Goal: Task Accomplishment & Management: Complete application form

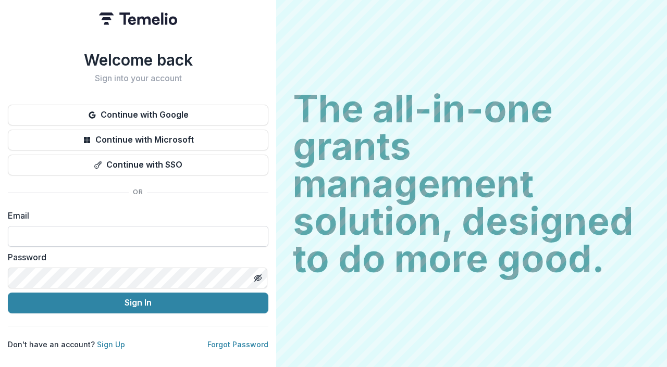
click at [109, 242] on input at bounding box center [138, 236] width 261 height 21
click at [113, 230] on input at bounding box center [138, 236] width 261 height 21
type input "**********"
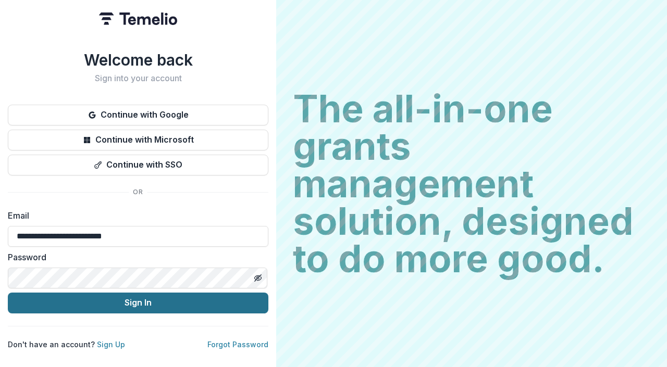
click at [110, 302] on button "Sign In" at bounding box center [138, 303] width 261 height 21
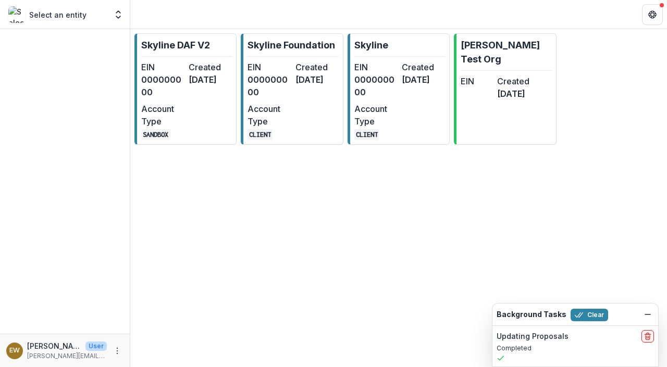
click at [312, 132] on div "EIN 000000000 Created [DATE] Account Type CLIENT" at bounding box center [292, 100] width 91 height 79
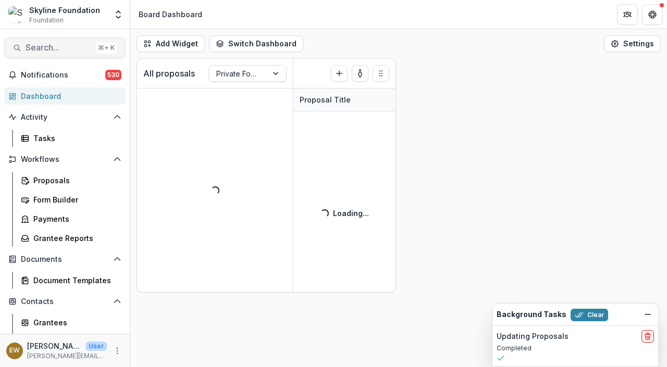
click at [42, 48] on span "Search..." at bounding box center [59, 48] width 66 height 10
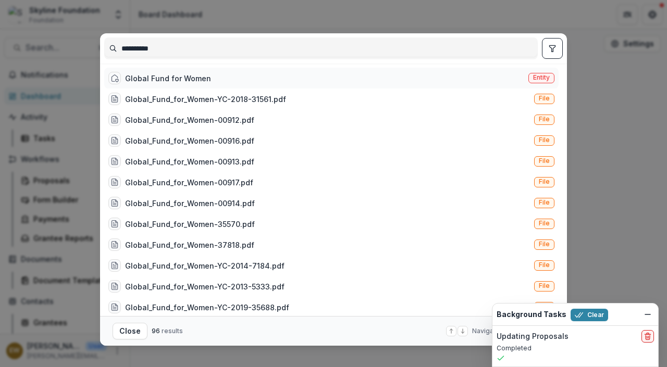
type input "**********"
click at [210, 82] on div "Global Fund for Women Entity" at bounding box center [331, 78] width 454 height 21
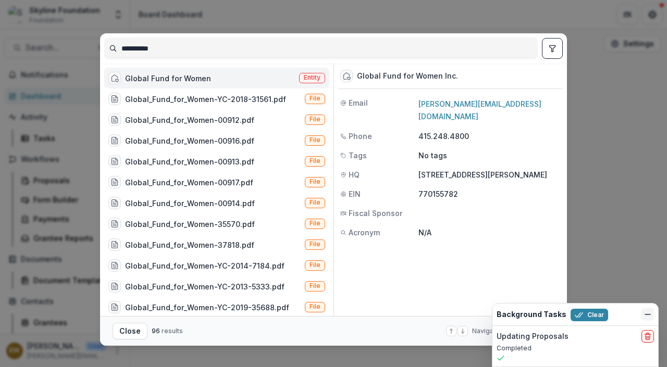
click at [649, 317] on icon "Dismiss" at bounding box center [647, 315] width 8 height 8
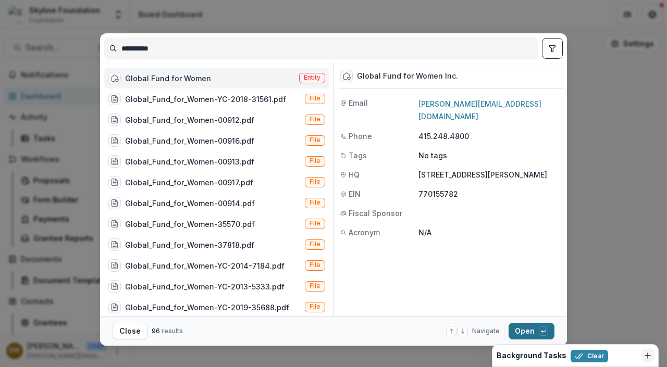
click at [527, 326] on button "Open with enter key" at bounding box center [532, 331] width 46 height 17
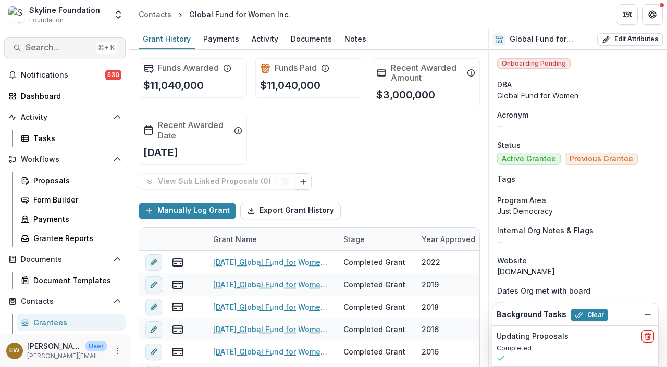
click at [59, 49] on span "Search..." at bounding box center [59, 48] width 66 height 10
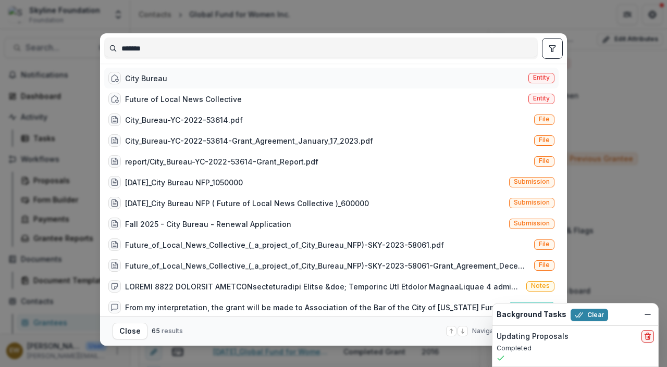
type input "*******"
click at [261, 74] on div "City Bureau Entity" at bounding box center [331, 78] width 454 height 21
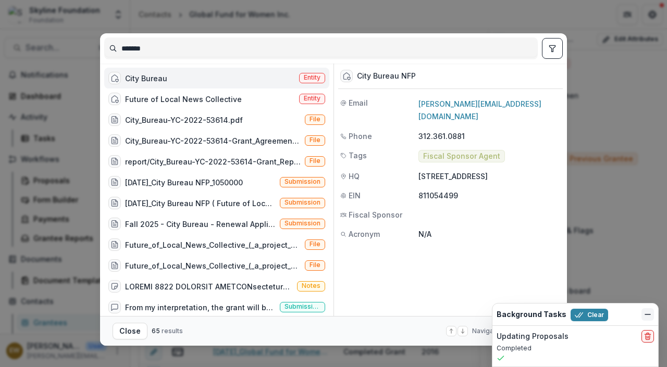
click at [649, 317] on icon "Dismiss" at bounding box center [647, 315] width 8 height 8
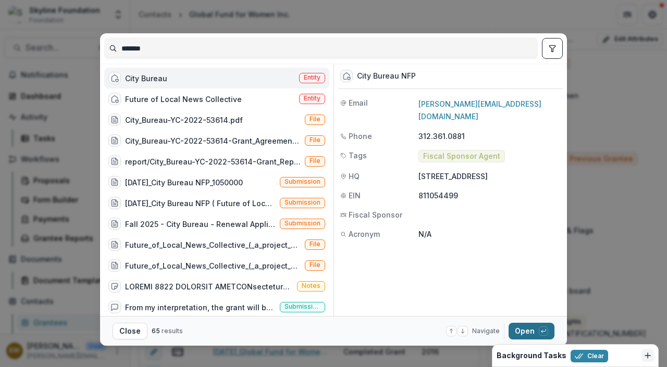
click at [525, 332] on button "Open with enter key" at bounding box center [532, 331] width 46 height 17
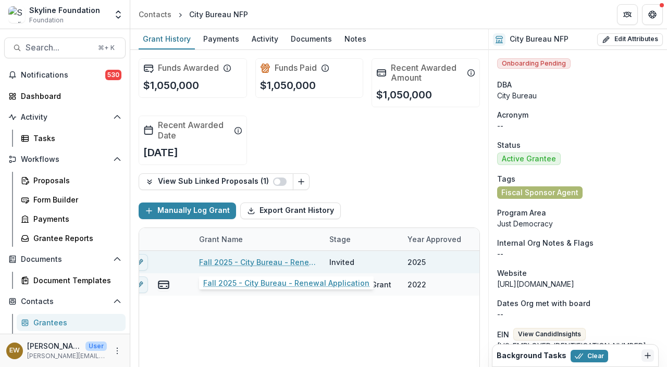
scroll to position [1, 0]
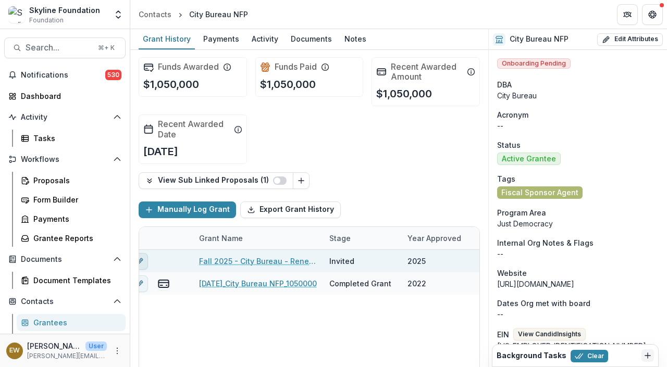
click at [145, 259] on button "edit" at bounding box center [139, 261] width 17 height 17
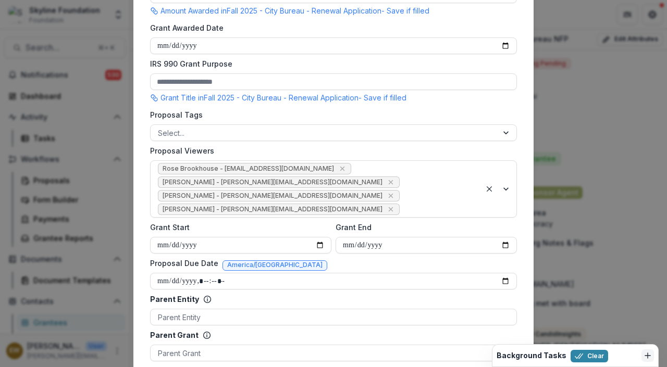
scroll to position [470, 0]
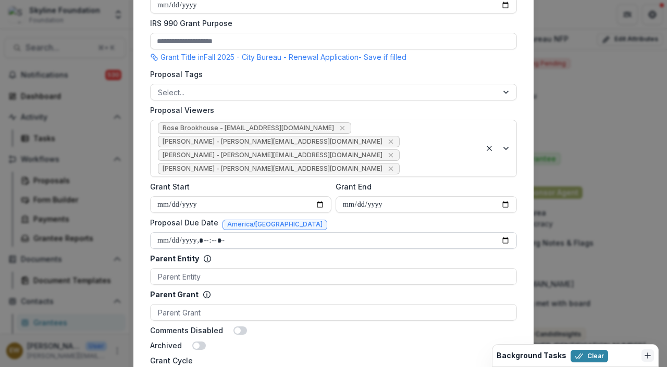
click at [504, 238] on input "Proposal Due Date" at bounding box center [333, 240] width 367 height 17
type input "**********"
click at [411, 170] on div at bounding box center [438, 169] width 72 height 13
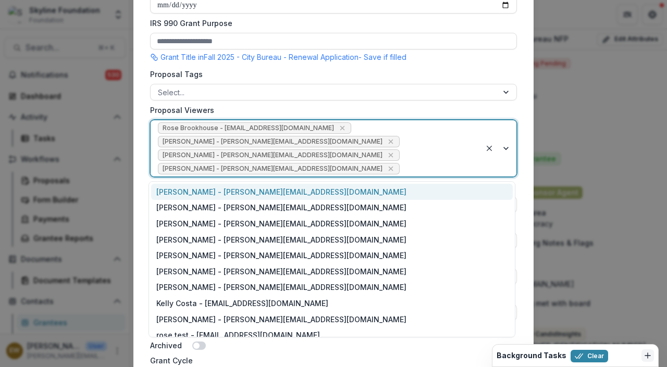
click at [137, 193] on div "**********" at bounding box center [333, 128] width 400 height 1066
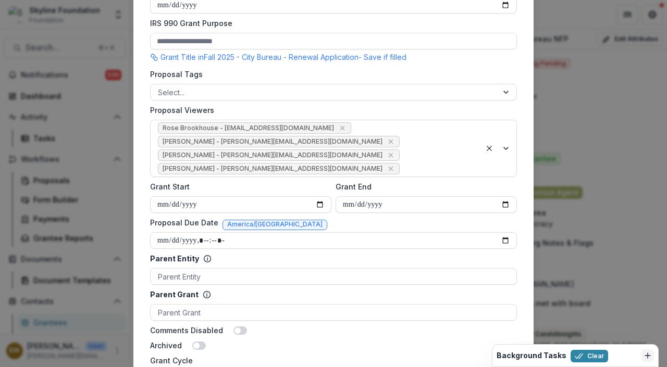
scroll to position [831, 0]
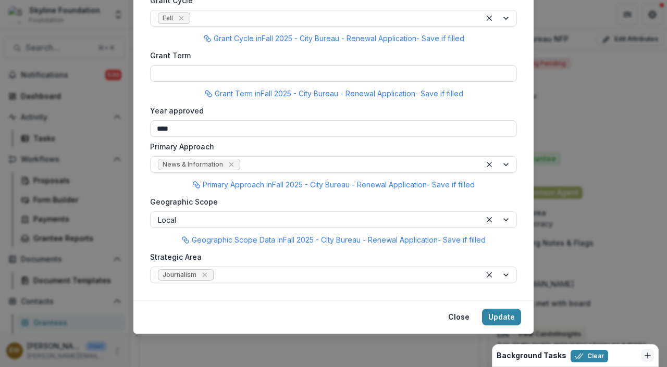
click at [515, 308] on footer "Close Update" at bounding box center [333, 317] width 400 height 34
click at [501, 320] on button "Update" at bounding box center [501, 317] width 39 height 17
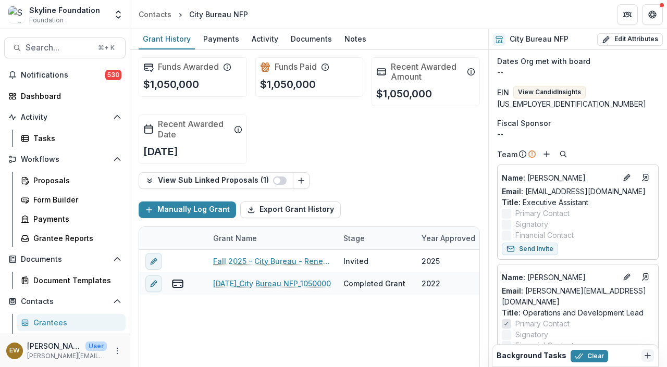
scroll to position [248, 0]
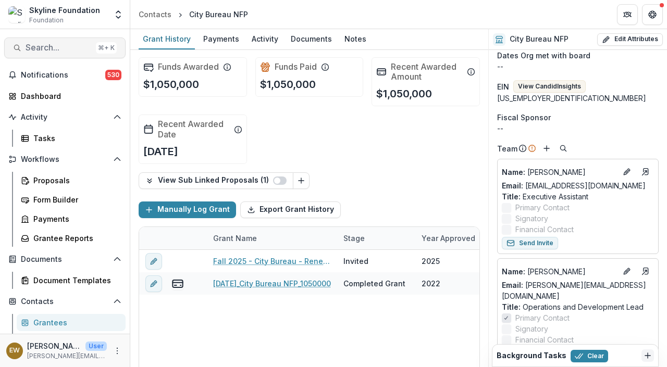
click at [70, 45] on span "Search..." at bounding box center [59, 48] width 66 height 10
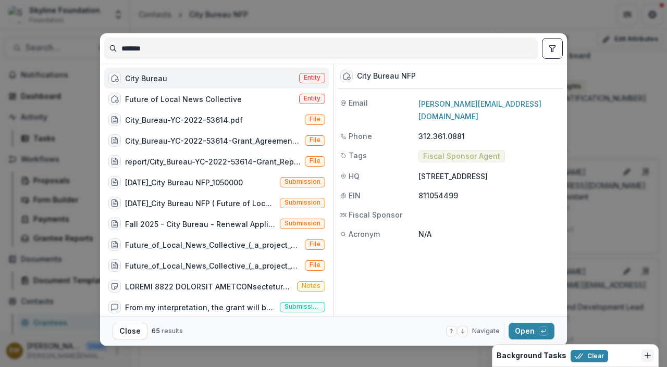
click at [197, 52] on input "*******" at bounding box center [321, 48] width 432 height 17
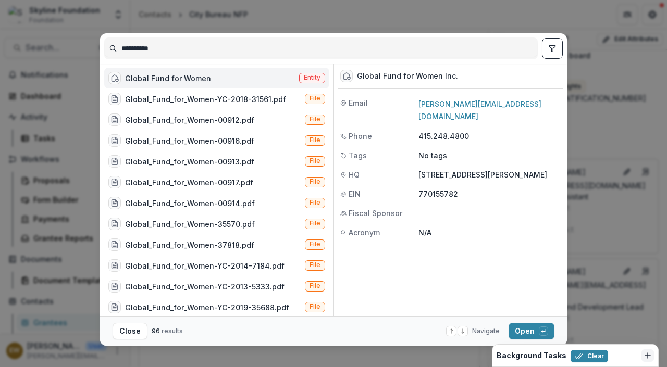
type input "**********"
click at [237, 77] on div "Global Fund for Women Entity" at bounding box center [216, 78] width 225 height 21
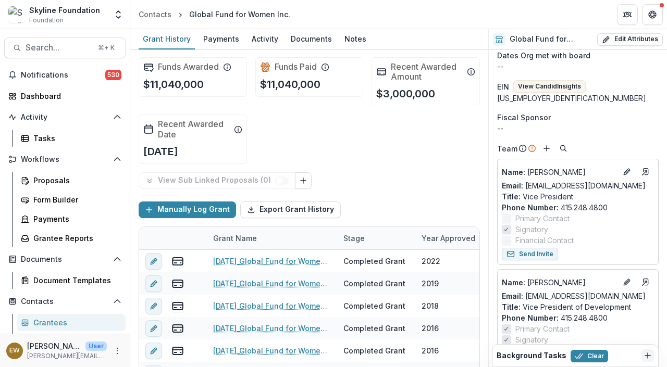
scroll to position [265, 0]
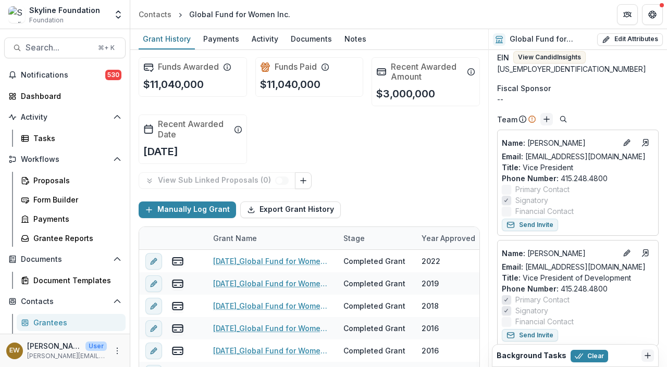
click at [542, 121] on icon "Add" at bounding box center [546, 119] width 8 height 8
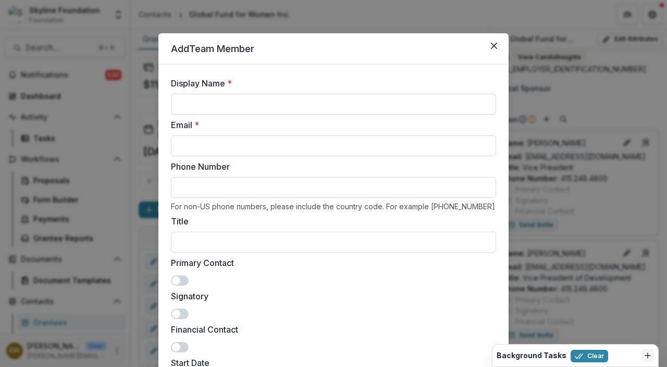
click at [309, 101] on input "Display Name *" at bounding box center [333, 104] width 325 height 21
type input "**********"
click at [255, 150] on input "Email *" at bounding box center [333, 145] width 325 height 21
paste input "**********"
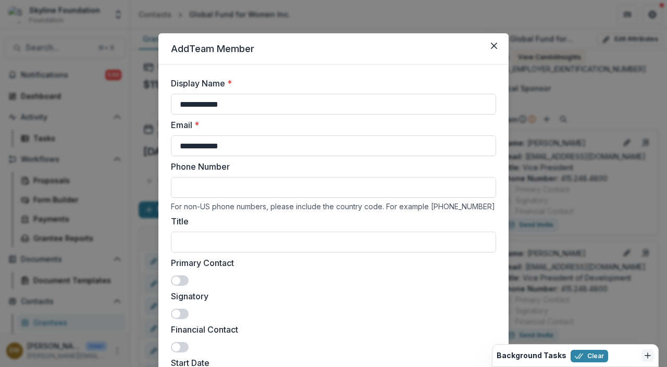
type input "**********"
click at [238, 92] on div "**********" at bounding box center [333, 96] width 325 height 38
click at [238, 95] on input "**********" at bounding box center [333, 104] width 325 height 21
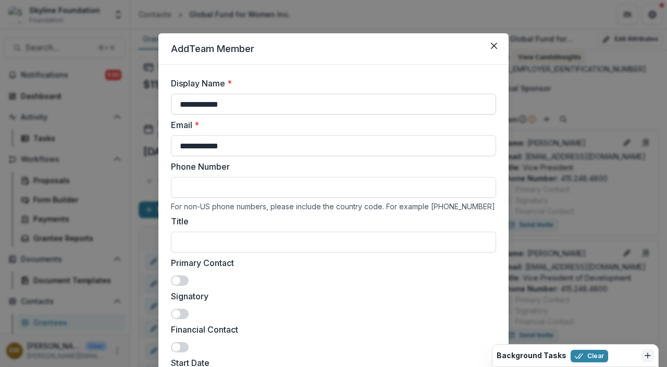
click at [238, 95] on input "**********" at bounding box center [333, 104] width 325 height 21
paste input
type input "**********"
click at [210, 145] on input "**********" at bounding box center [333, 145] width 325 height 21
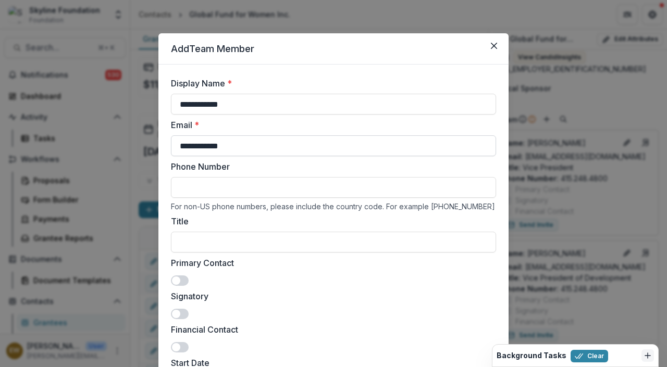
click at [210, 139] on input "**********" at bounding box center [333, 145] width 325 height 21
paste input "**********"
type input "**********"
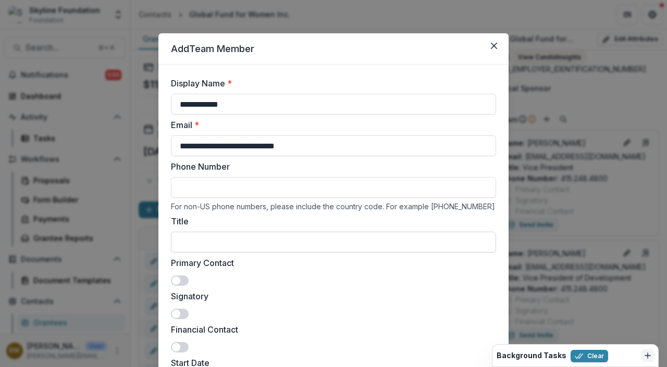
click at [203, 241] on input "Title" at bounding box center [333, 242] width 325 height 21
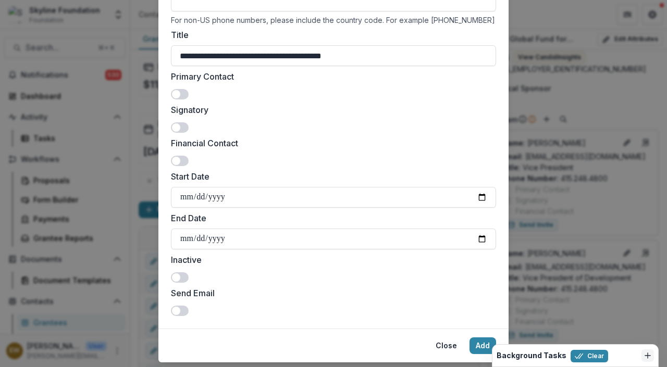
scroll to position [194, 0]
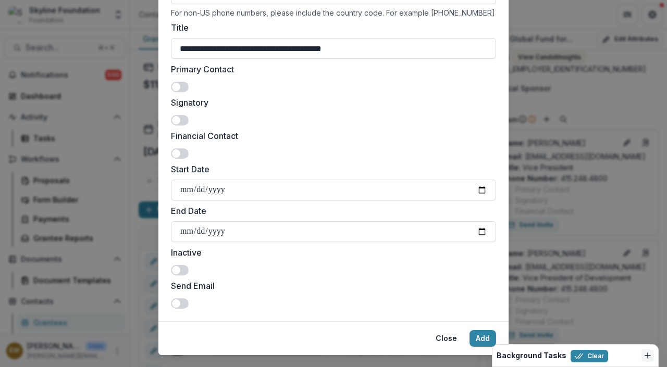
type input "**********"
click at [181, 122] on span at bounding box center [180, 120] width 18 height 10
click at [479, 334] on button "Add" at bounding box center [482, 338] width 27 height 17
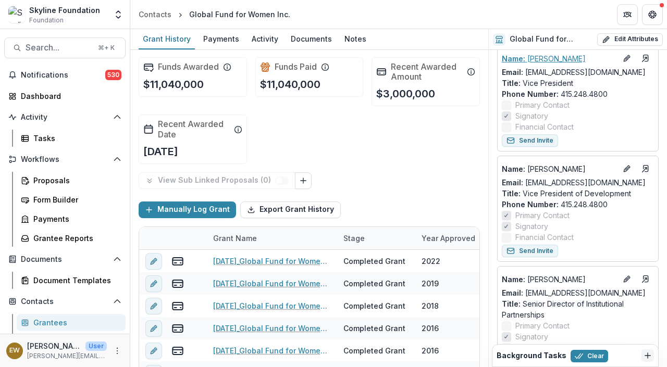
scroll to position [322, 0]
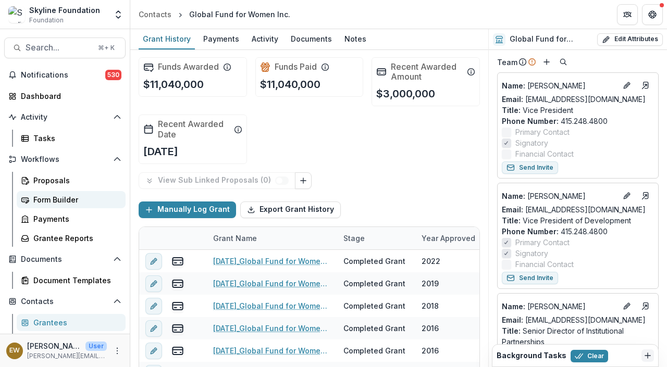
click at [65, 204] on div "Form Builder" at bounding box center [75, 199] width 84 height 11
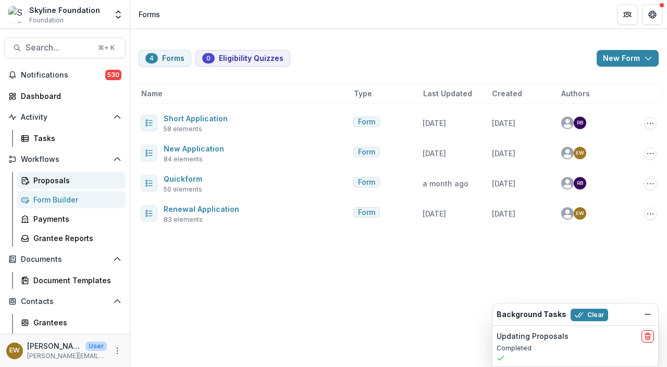
click at [76, 182] on div "Proposals" at bounding box center [75, 180] width 84 height 11
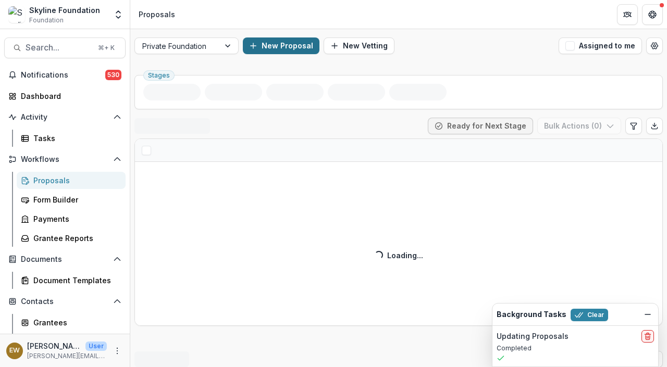
click at [283, 49] on button "New Proposal" at bounding box center [281, 46] width 77 height 17
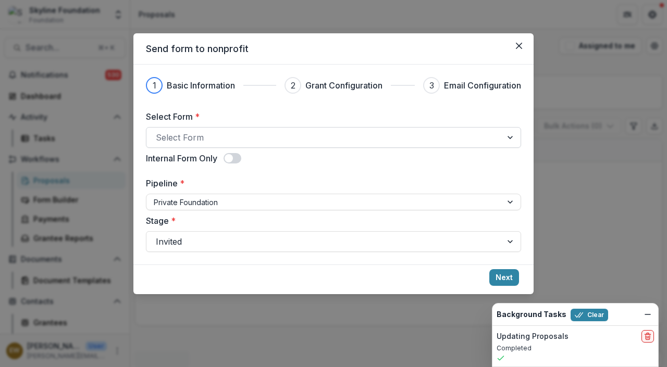
click at [227, 142] on div at bounding box center [324, 137] width 337 height 15
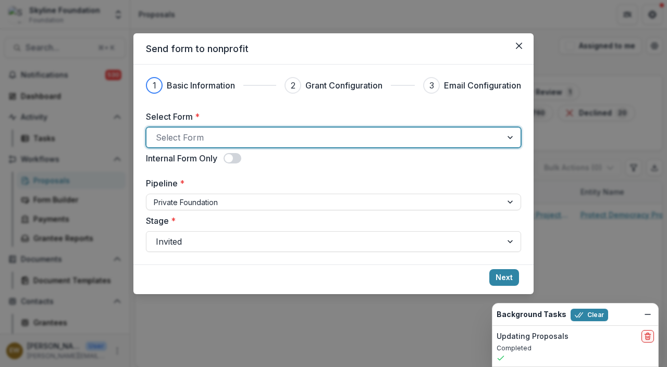
click at [249, 138] on div at bounding box center [324, 137] width 337 height 15
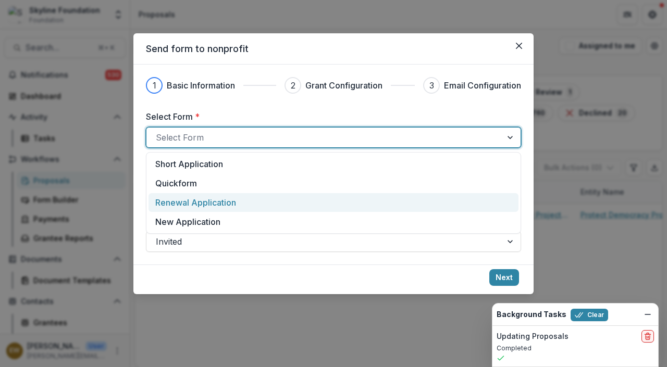
click at [281, 203] on div "Renewal Application" at bounding box center [333, 202] width 356 height 13
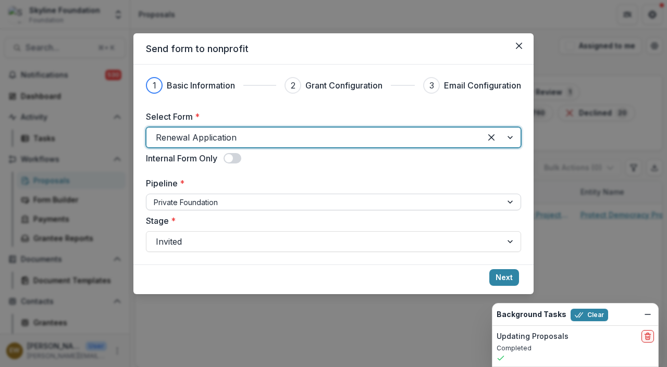
click at [232, 202] on div at bounding box center [324, 202] width 341 height 13
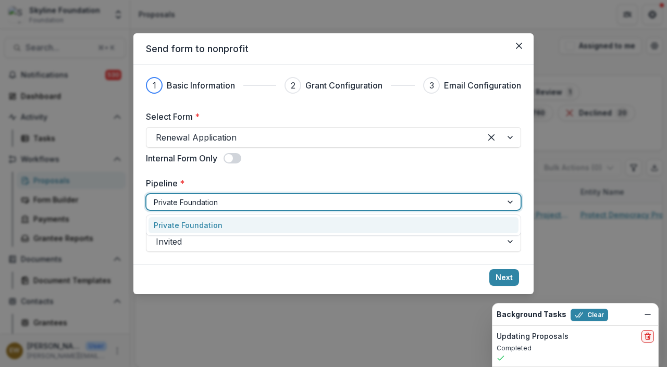
click at [276, 176] on div "Select Form * Renewal Application Internal Form Only Pipeline * Private Foundat…" at bounding box center [333, 181] width 375 height 142
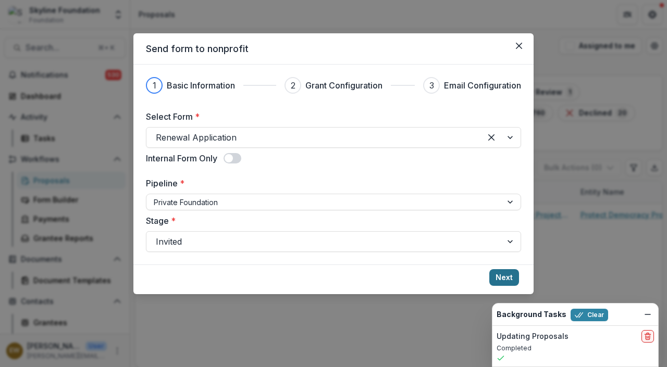
click at [509, 274] on button "Next" at bounding box center [504, 277] width 30 height 17
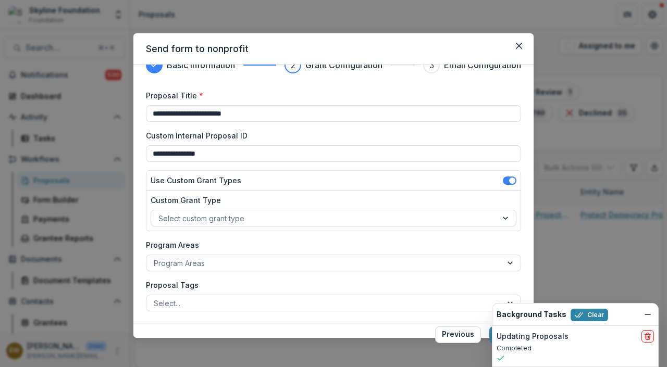
scroll to position [22, 0]
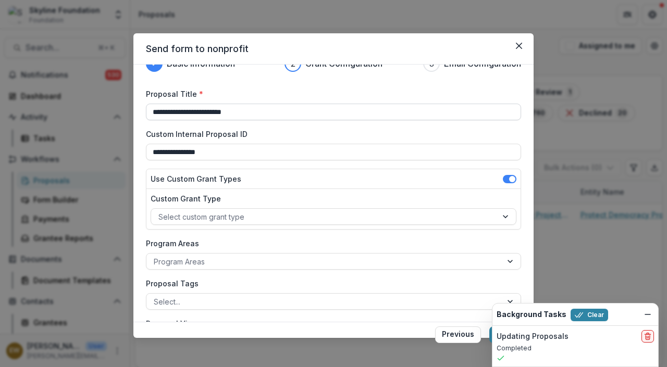
click at [177, 110] on input "**********" at bounding box center [333, 112] width 375 height 17
click at [152, 110] on input "**********" at bounding box center [333, 112] width 375 height 17
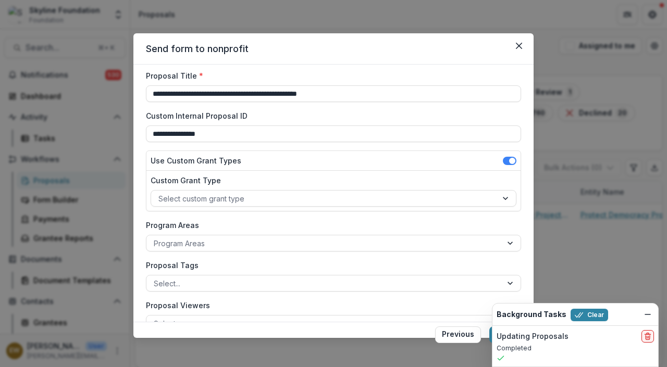
scroll to position [95, 0]
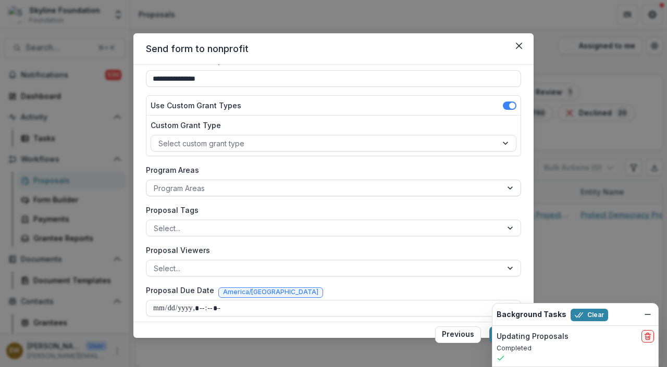
type input "**********"
click at [219, 192] on div at bounding box center [324, 188] width 341 height 13
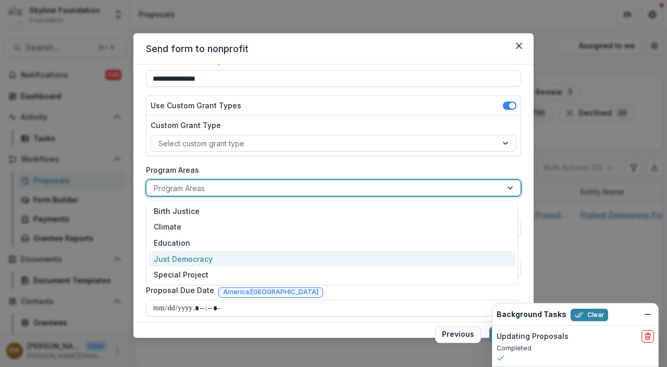
click at [210, 255] on div "Just Democracy" at bounding box center [331, 259] width 367 height 16
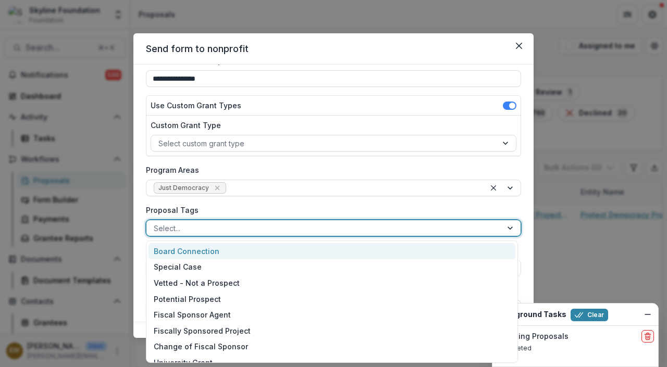
click at [209, 228] on div at bounding box center [324, 228] width 341 height 13
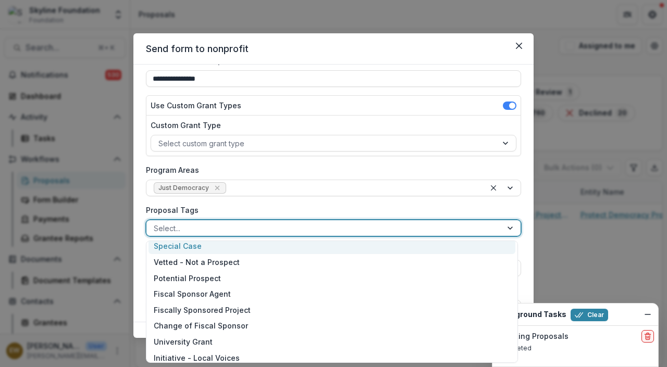
scroll to position [26, 0]
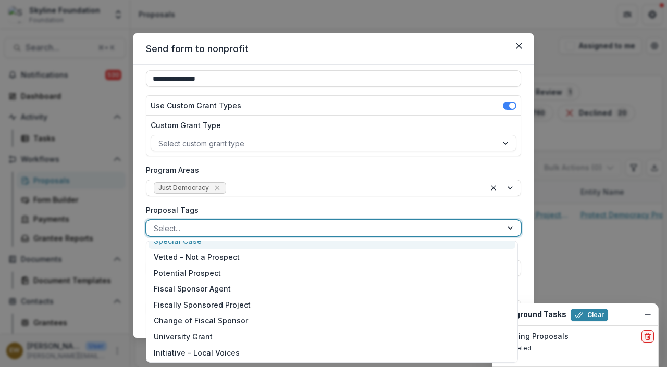
click at [235, 212] on label "Proposal Tags" at bounding box center [330, 210] width 369 height 11
click at [156, 223] on input "Proposal Tags" at bounding box center [155, 228] width 2 height 11
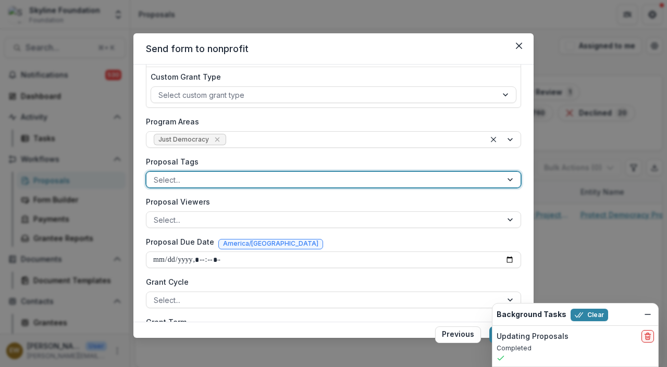
scroll to position [152, 0]
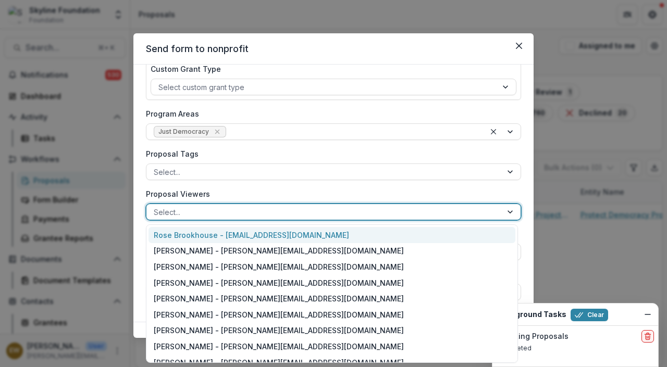
click at [234, 211] on div at bounding box center [324, 212] width 341 height 13
click at [232, 236] on div "Rose Brookhouse - [EMAIL_ADDRESS][DOMAIN_NAME]" at bounding box center [331, 235] width 367 height 16
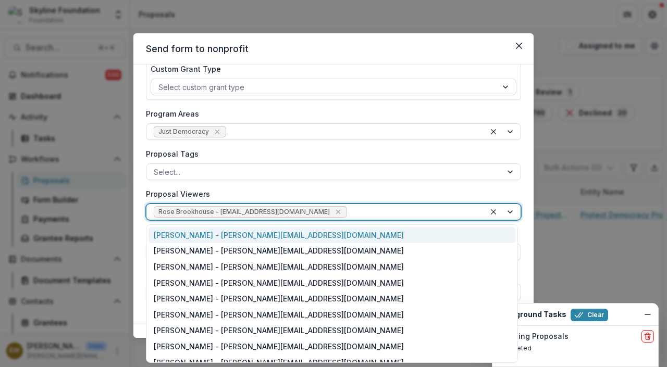
click at [359, 211] on div at bounding box center [413, 212] width 129 height 13
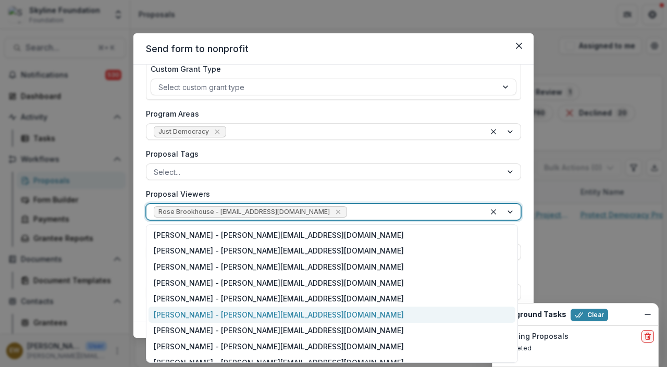
click at [276, 315] on div "[PERSON_NAME] - [PERSON_NAME][EMAIL_ADDRESS][DOMAIN_NAME]" at bounding box center [331, 315] width 367 height 16
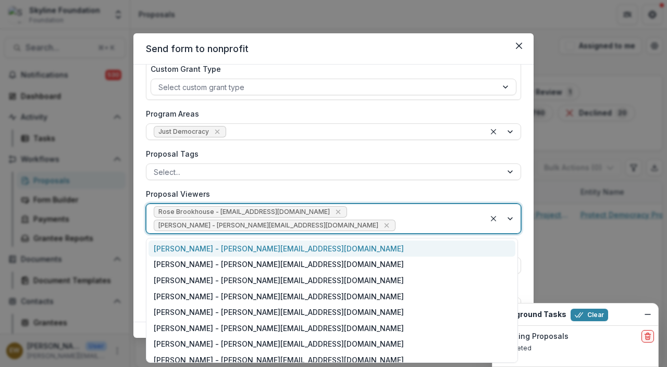
click at [398, 224] on div at bounding box center [438, 225] width 80 height 13
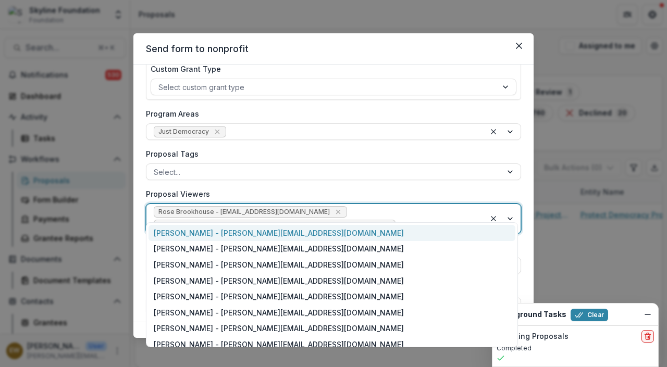
scroll to position [172, 0]
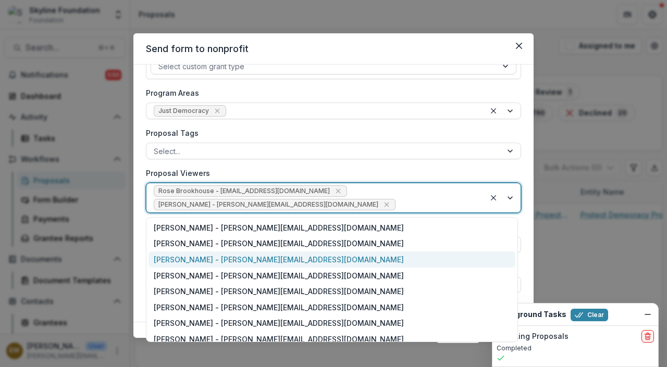
click at [351, 258] on div "[PERSON_NAME] - [PERSON_NAME][EMAIL_ADDRESS][DOMAIN_NAME]" at bounding box center [331, 260] width 367 height 16
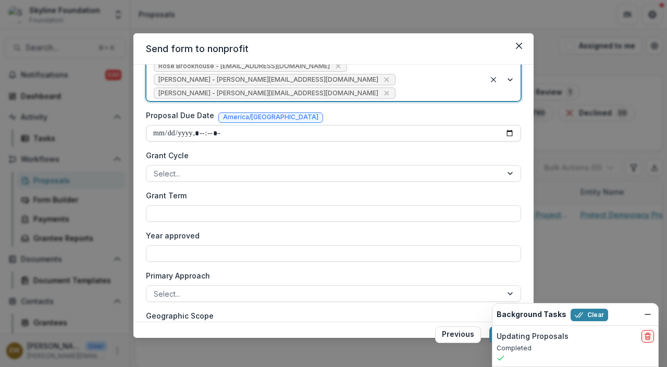
scroll to position [306, 0]
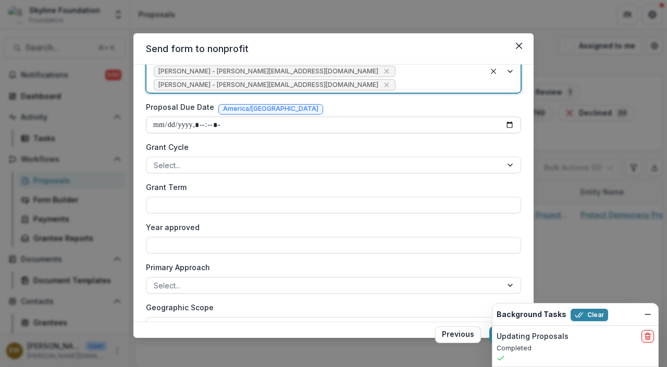
click at [504, 125] on input "Proposal Due Date" at bounding box center [333, 125] width 375 height 17
type input "**********"
click at [373, 107] on div "Proposal Due Date America/[GEOGRAPHIC_DATA]" at bounding box center [333, 109] width 375 height 15
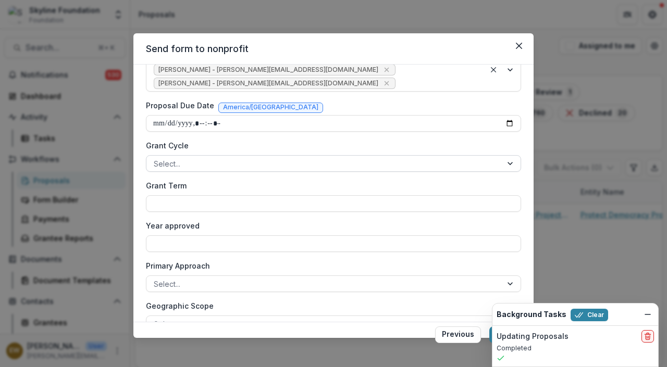
click at [286, 162] on div at bounding box center [324, 163] width 341 height 13
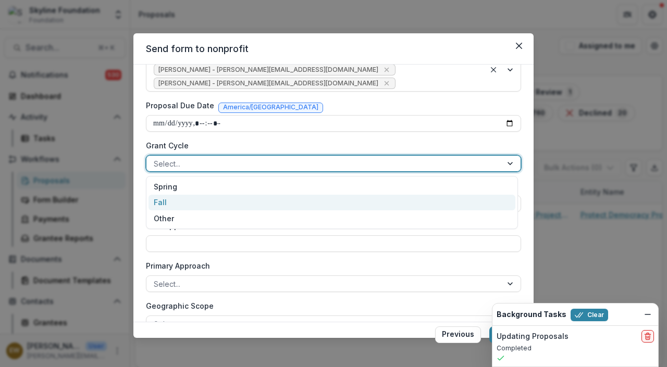
click at [239, 206] on div "Fall" at bounding box center [331, 203] width 367 height 16
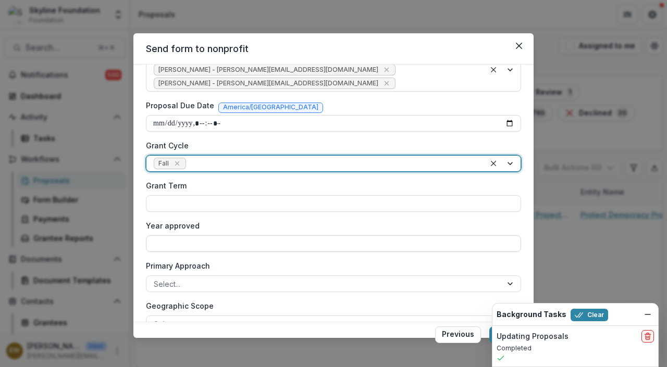
click at [206, 249] on input "Year approved" at bounding box center [333, 244] width 375 height 17
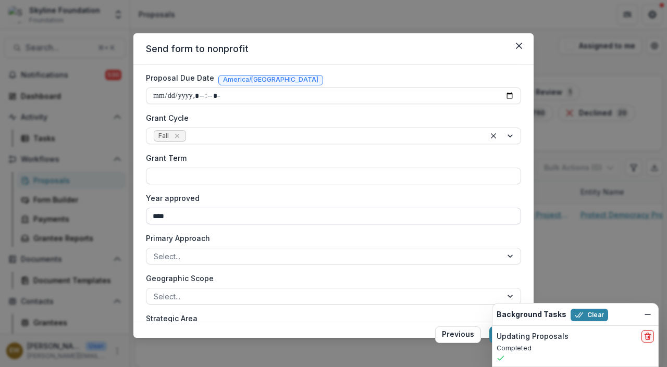
scroll to position [347, 0]
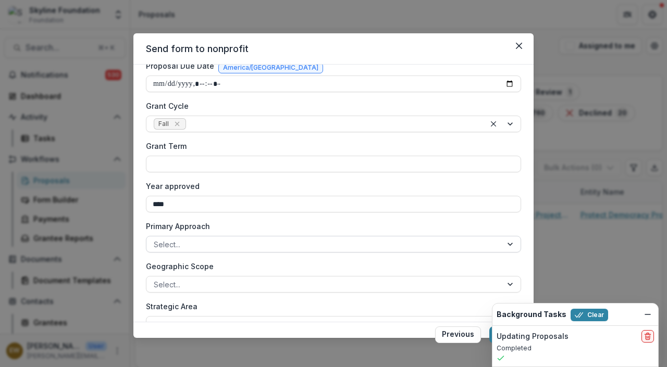
type input "****"
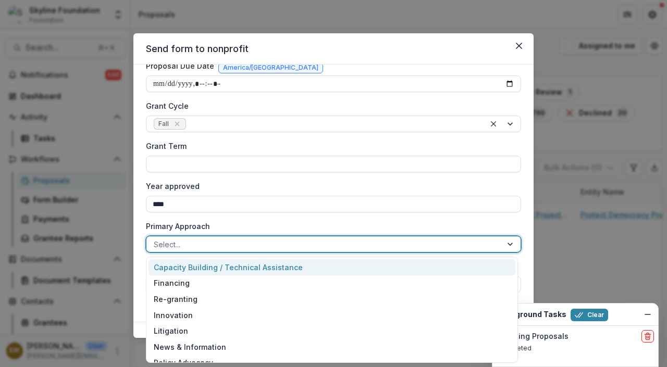
click at [206, 251] on div at bounding box center [324, 244] width 341 height 13
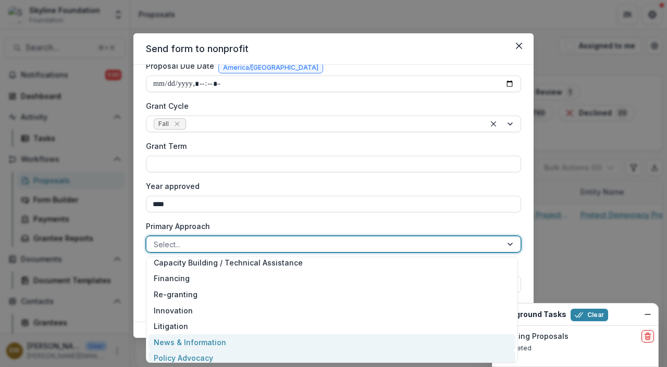
scroll to position [0, 0]
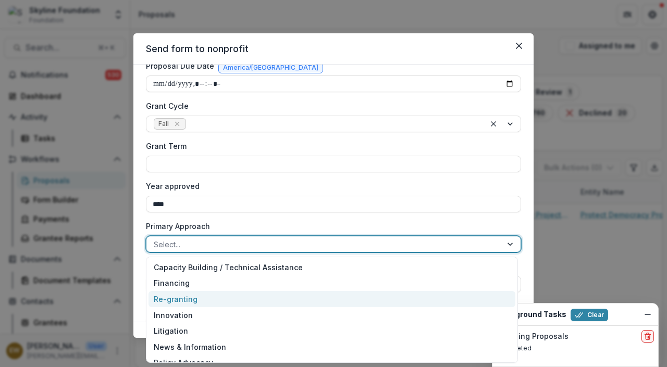
click at [231, 301] on div "Re-granting" at bounding box center [331, 299] width 367 height 16
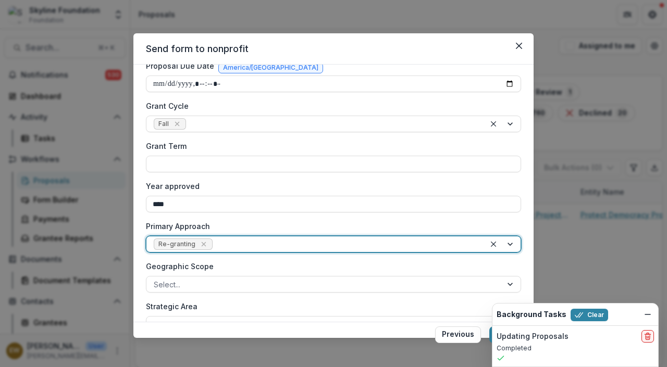
scroll to position [370, 0]
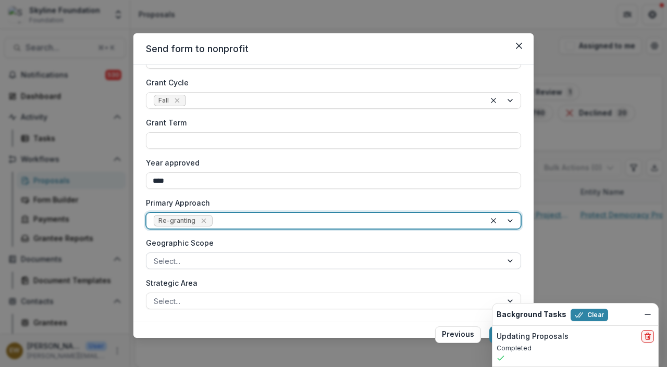
click at [229, 253] on div "Select..." at bounding box center [333, 261] width 375 height 17
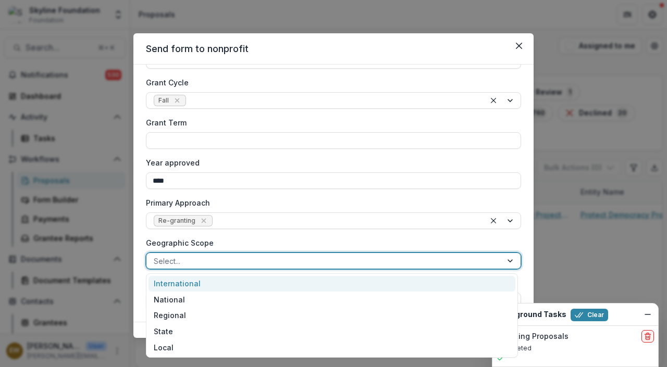
click at [218, 289] on div "International" at bounding box center [331, 284] width 367 height 16
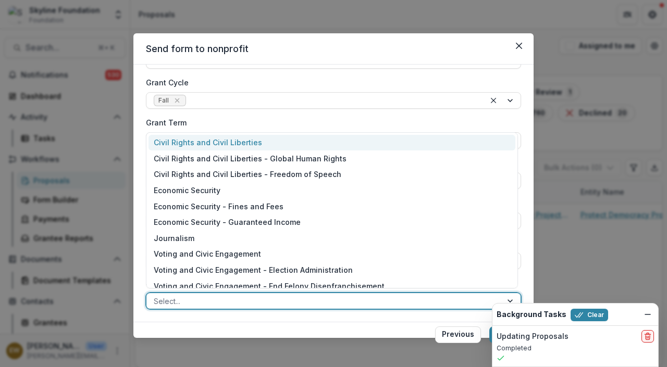
click at [214, 299] on div at bounding box center [324, 301] width 341 height 13
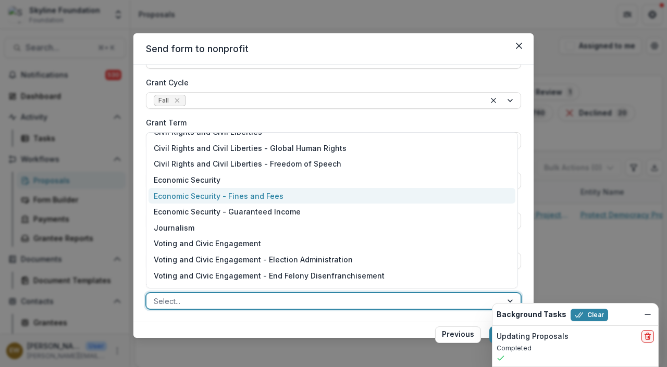
scroll to position [0, 0]
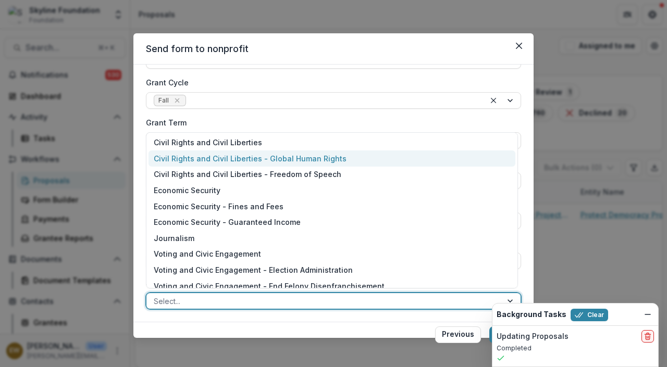
click at [225, 156] on div "Civil Rights and Civil Liberties - Global Human Rights" at bounding box center [331, 159] width 367 height 16
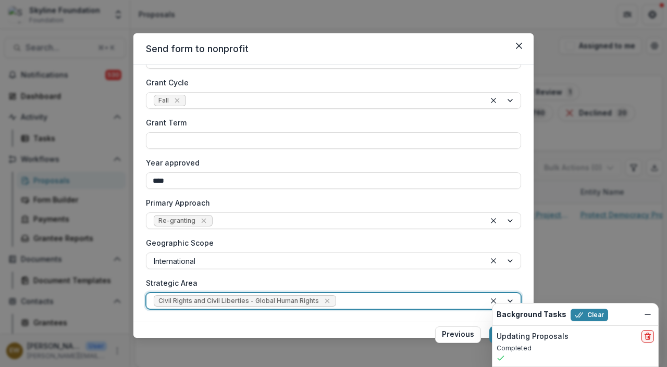
click at [247, 249] on div "Geographic Scope International" at bounding box center [333, 254] width 375 height 32
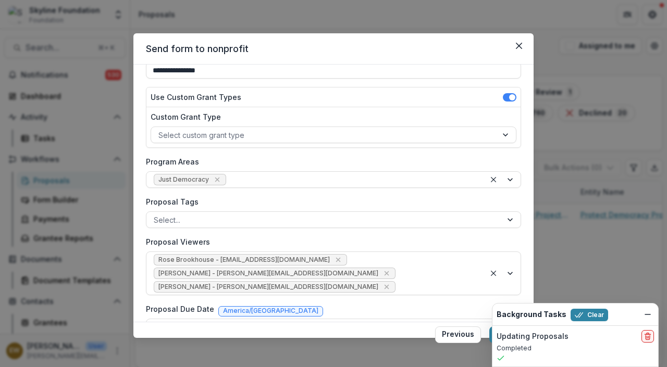
scroll to position [370, 0]
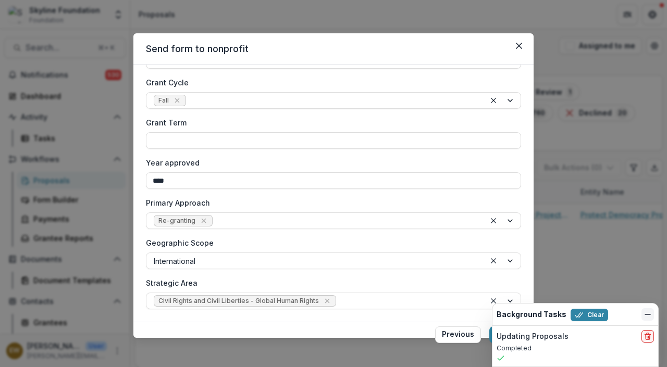
click at [645, 315] on line "Dismiss" at bounding box center [647, 315] width 5 height 0
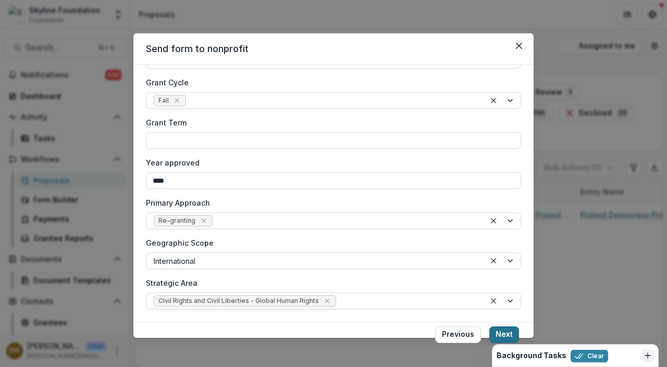
click at [506, 336] on button "Next" at bounding box center [504, 335] width 30 height 17
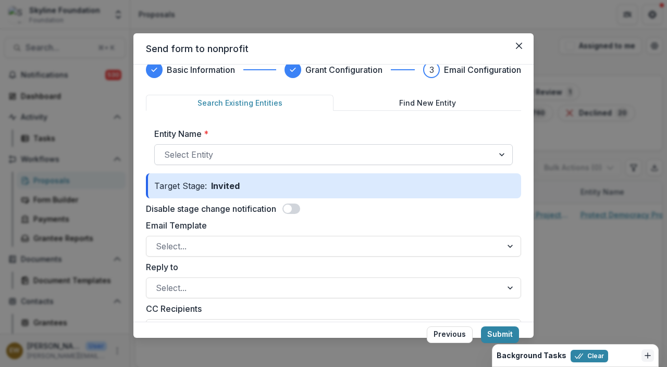
scroll to position [18, 0]
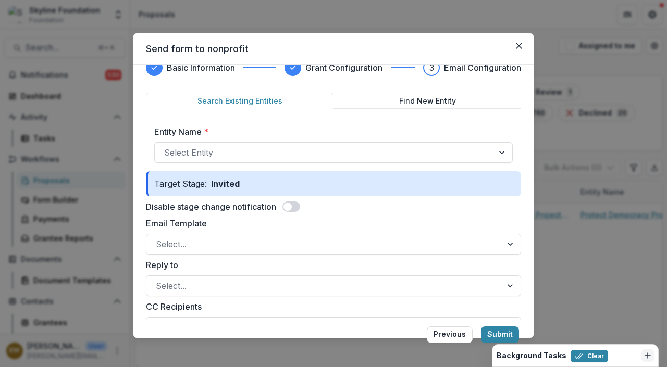
click at [291, 208] on span at bounding box center [287, 207] width 8 height 8
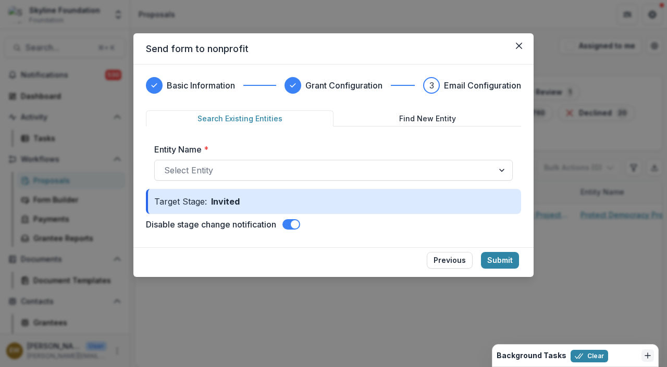
scroll to position [0, 0]
click at [287, 171] on div at bounding box center [324, 170] width 320 height 15
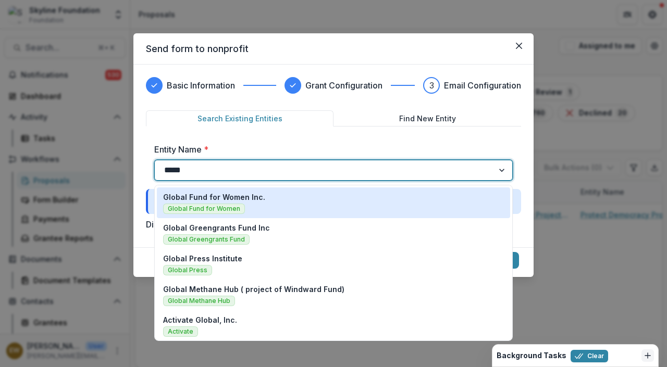
type input "******"
click at [307, 202] on div "Global Fund for Women Inc. Global Fund for Women" at bounding box center [333, 203] width 341 height 22
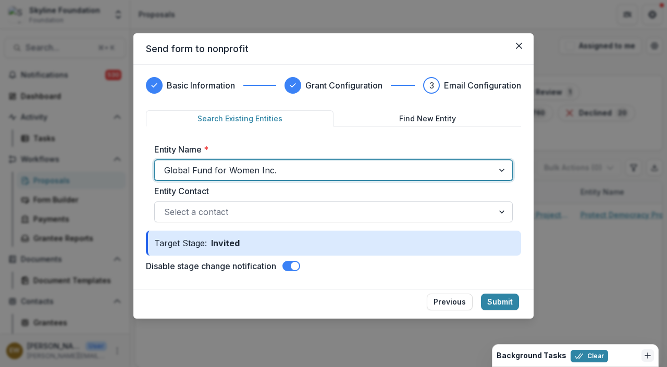
click at [289, 211] on div at bounding box center [324, 212] width 320 height 15
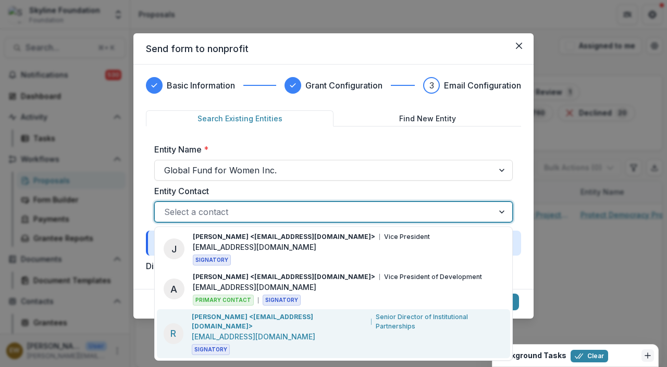
click at [293, 331] on p "[EMAIL_ADDRESS][DOMAIN_NAME]" at bounding box center [253, 336] width 123 height 11
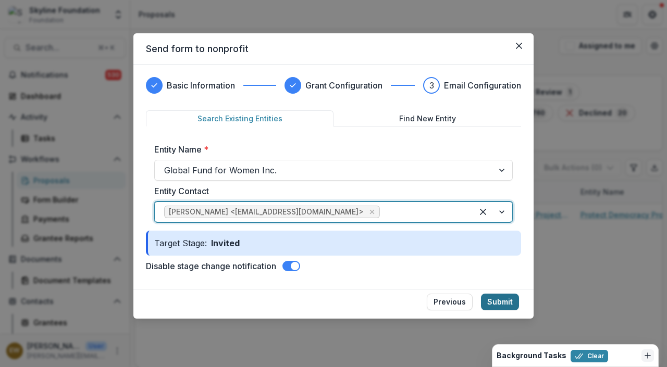
click at [510, 303] on button "Submit" at bounding box center [500, 302] width 38 height 17
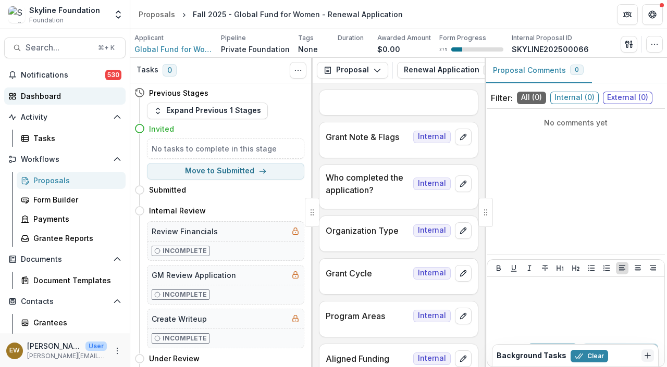
click at [43, 95] on div "Dashboard" at bounding box center [69, 96] width 96 height 11
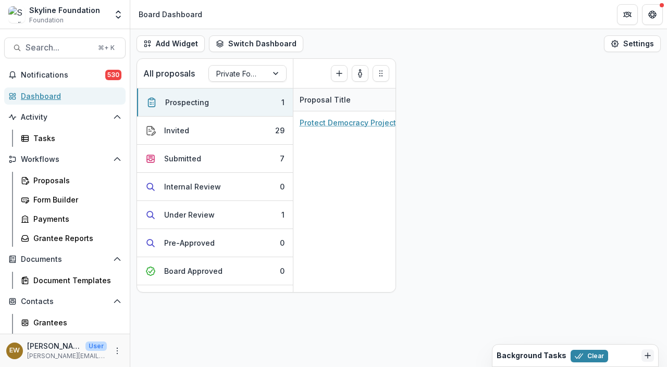
scroll to position [105, 0]
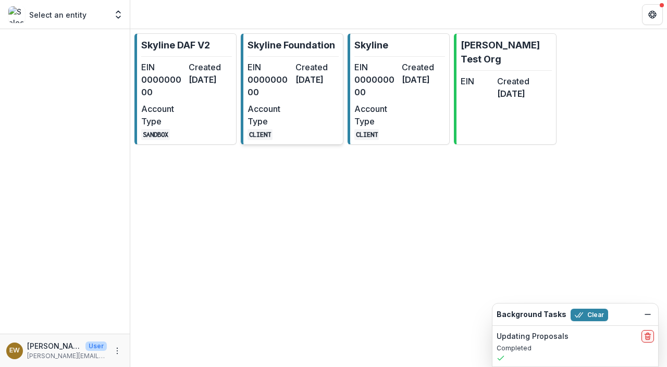
click at [308, 54] on link "Skyline Foundation EIN 000000000 Created [DATE] Account Type CLIENT" at bounding box center [292, 88] width 102 height 111
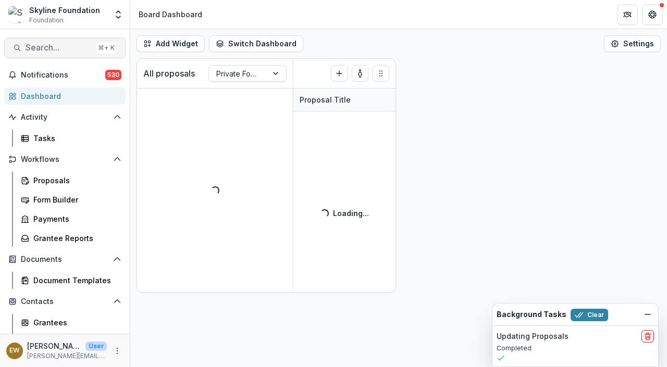
click at [63, 44] on span "Search..." at bounding box center [59, 48] width 66 height 10
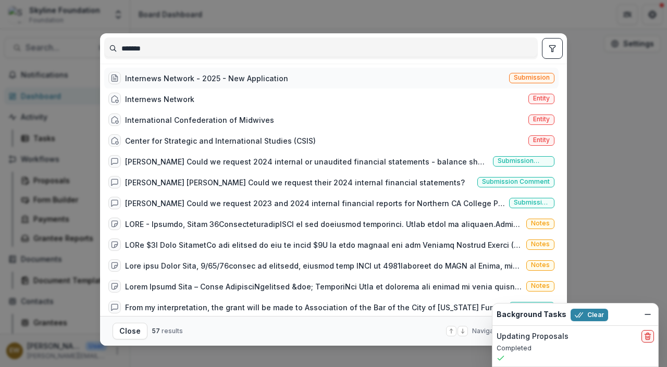
type input "*******"
click at [199, 75] on div "Internews Network - 2025 - New Application" at bounding box center [206, 78] width 163 height 11
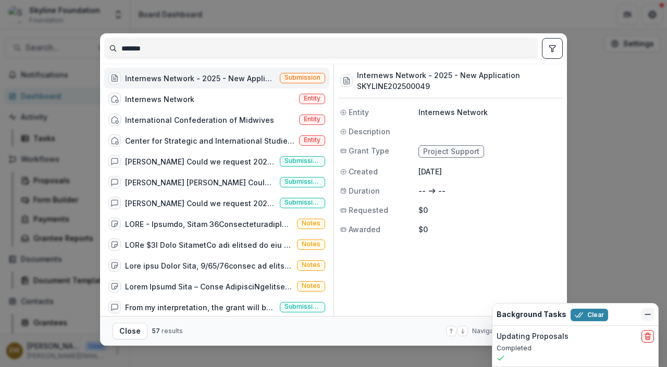
click at [648, 311] on icon "Dismiss" at bounding box center [647, 315] width 8 height 8
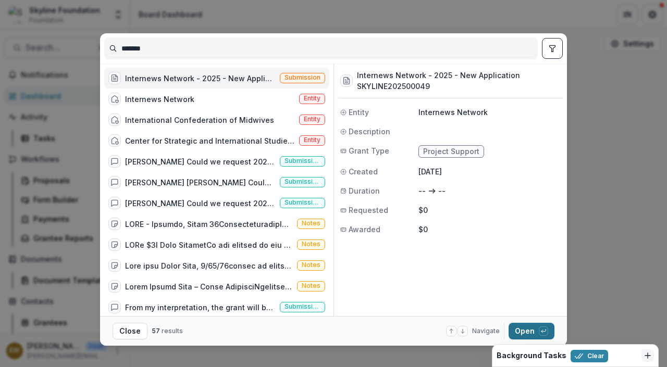
click at [514, 333] on button "Open with enter key" at bounding box center [532, 331] width 46 height 17
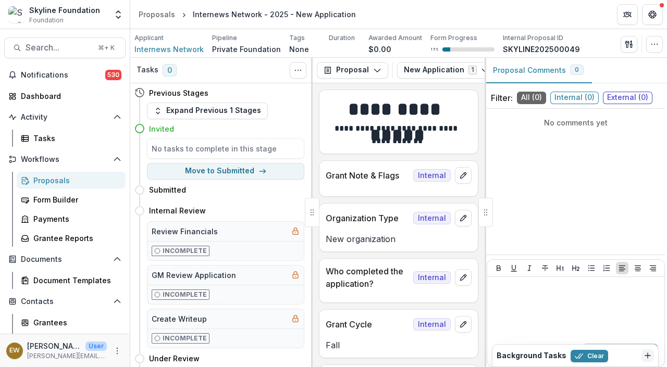
click at [303, 59] on div "Tasks 0 Show Cancelled Tasks" at bounding box center [221, 71] width 182 height 26
click at [298, 74] on button "Toggle View Cancelled Tasks" at bounding box center [298, 70] width 17 height 17
click at [255, 68] on div "Tasks 0 Show Cancelled Tasks" at bounding box center [221, 71] width 182 height 26
click at [656, 40] on icon "button" at bounding box center [654, 44] width 8 height 8
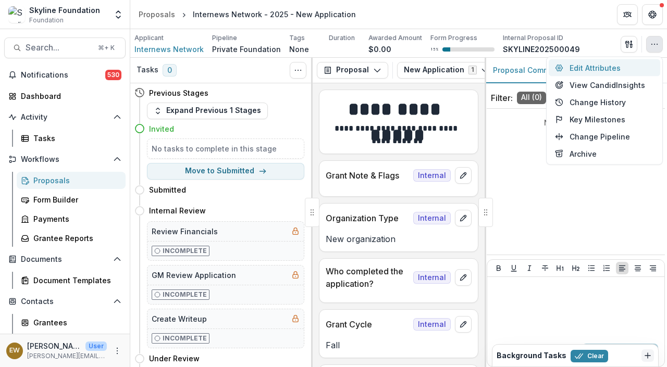
click at [585, 64] on button "Edit Attributes" at bounding box center [604, 67] width 111 height 17
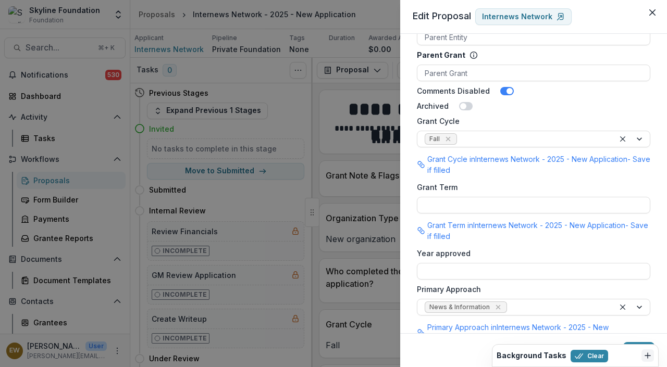
scroll to position [891, 0]
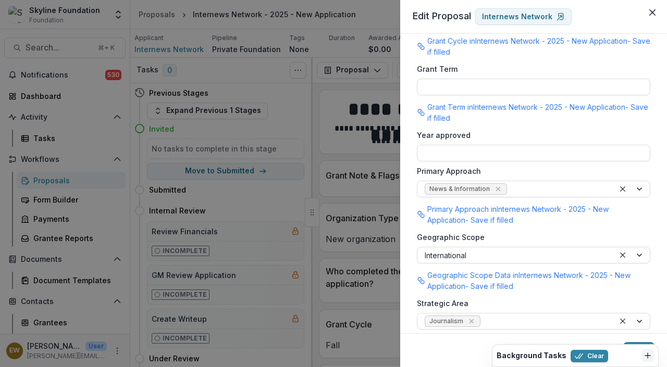
click at [311, 195] on div "**********" at bounding box center [333, 183] width 667 height 367
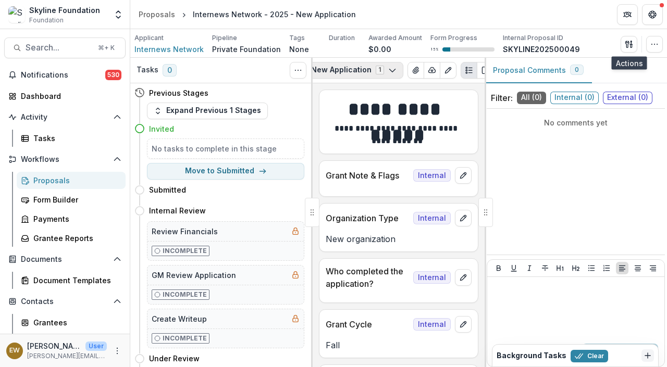
scroll to position [0, 101]
click at [377, 65] on button "New Application 1" at bounding box center [345, 70] width 99 height 17
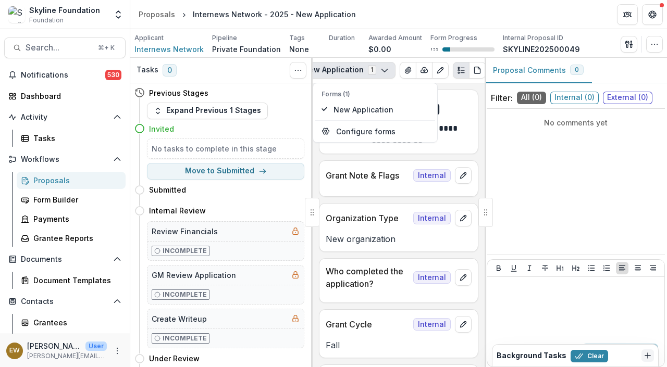
click at [378, 66] on button "New Application 1" at bounding box center [345, 70] width 99 height 17
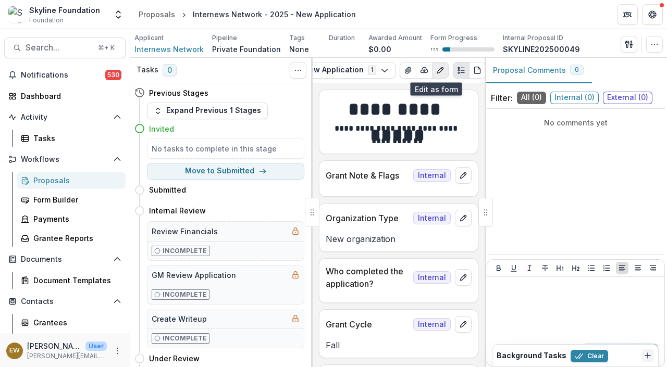
click at [437, 71] on icon "Edit as form" at bounding box center [440, 70] width 8 height 8
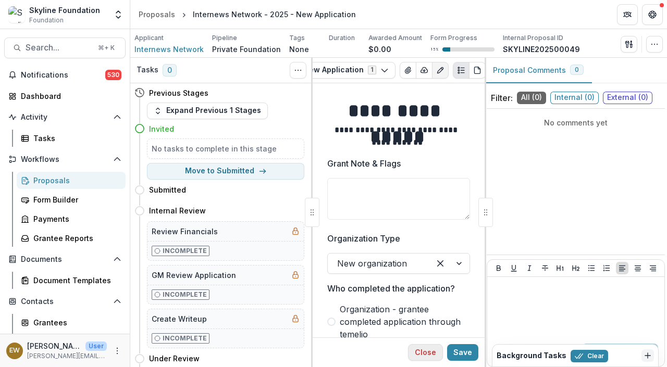
click at [420, 348] on button "Close" at bounding box center [425, 352] width 35 height 17
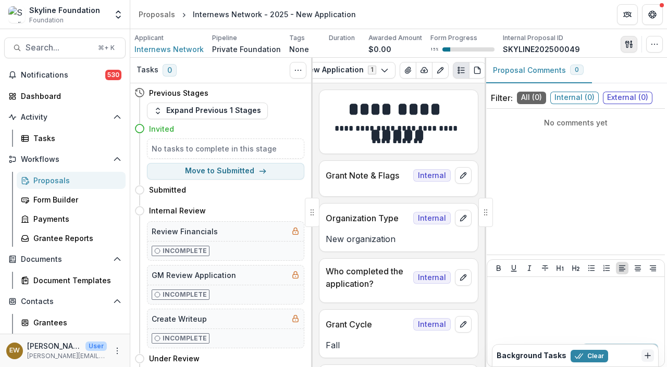
click at [628, 43] on icon "button" at bounding box center [629, 44] width 8 height 8
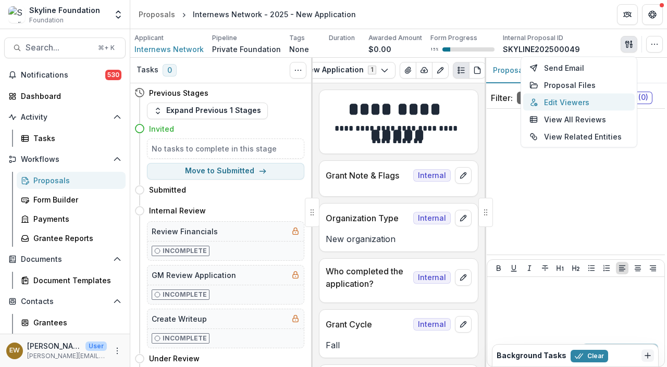
click at [580, 105] on button "Edit Viewers" at bounding box center [578, 102] width 111 height 17
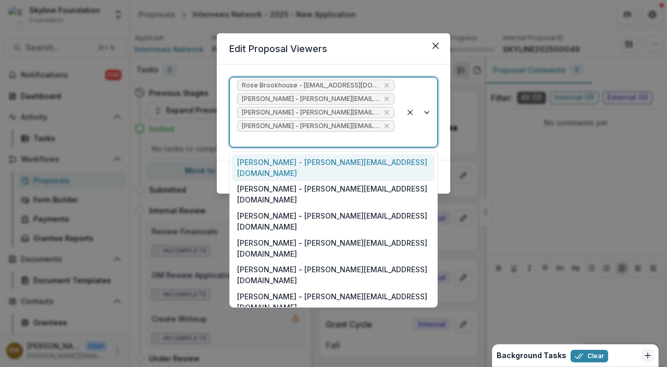
click at [361, 141] on div at bounding box center [315, 139] width 157 height 13
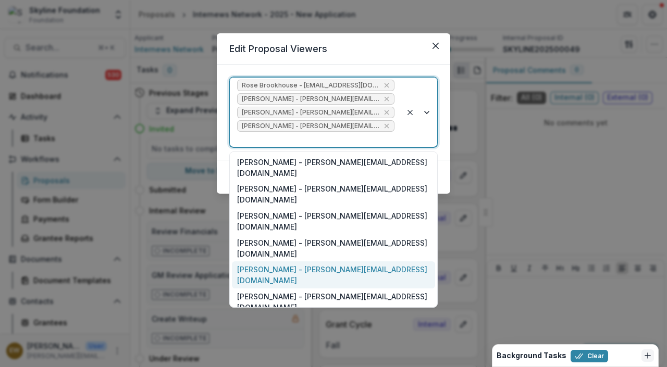
scroll to position [8, 0]
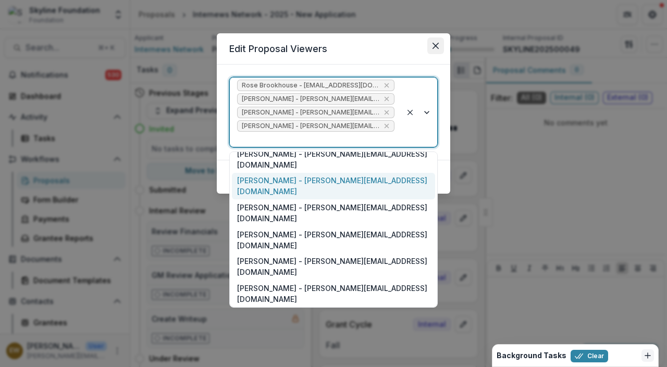
click at [438, 44] on icon "Close" at bounding box center [435, 46] width 6 height 6
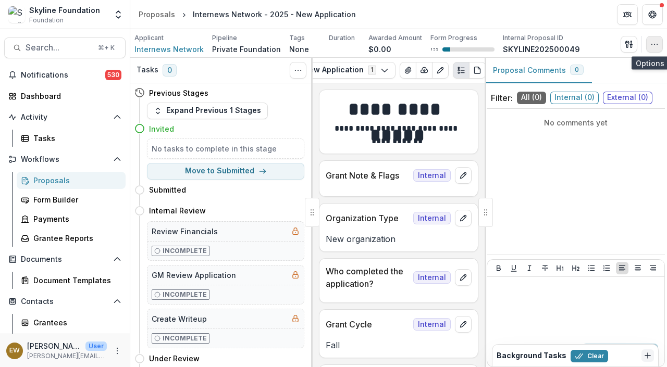
click at [651, 48] on icon "button" at bounding box center [654, 44] width 8 height 8
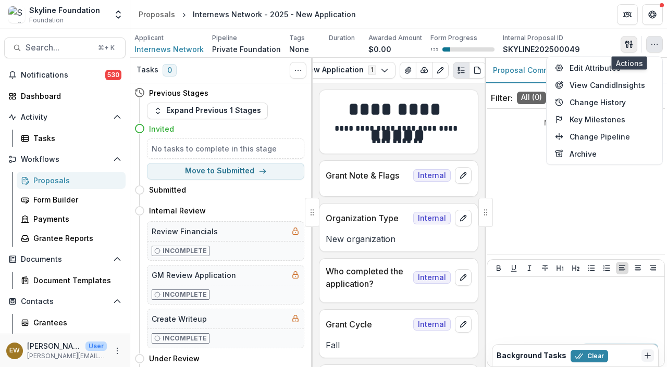
click at [626, 42] on icon "button" at bounding box center [629, 44] width 8 height 8
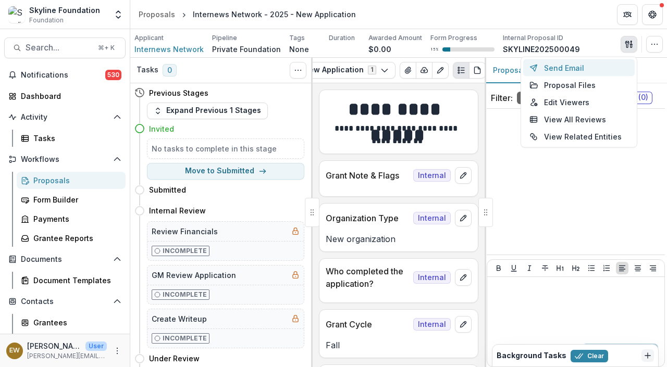
click at [587, 69] on button "Send Email" at bounding box center [578, 67] width 111 height 17
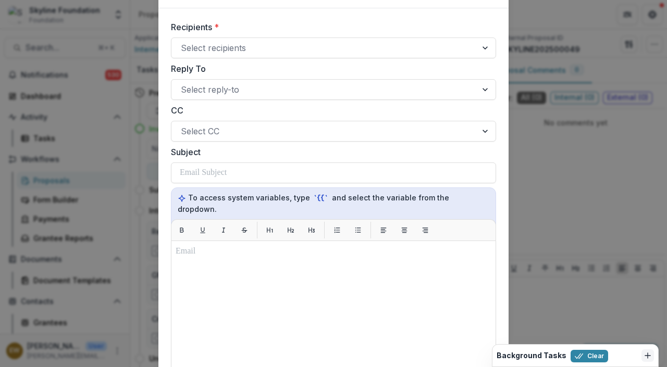
scroll to position [16, 0]
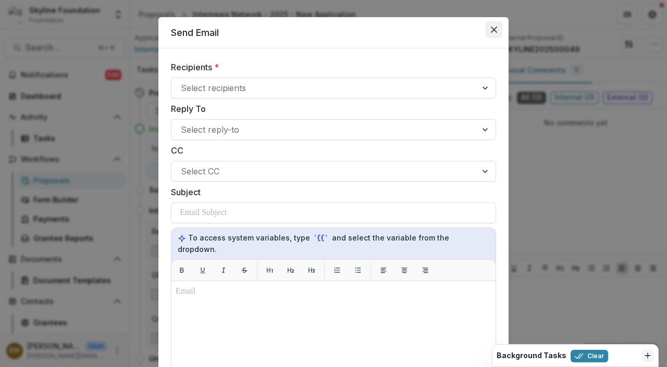
click at [494, 27] on icon "Close" at bounding box center [494, 30] width 6 height 6
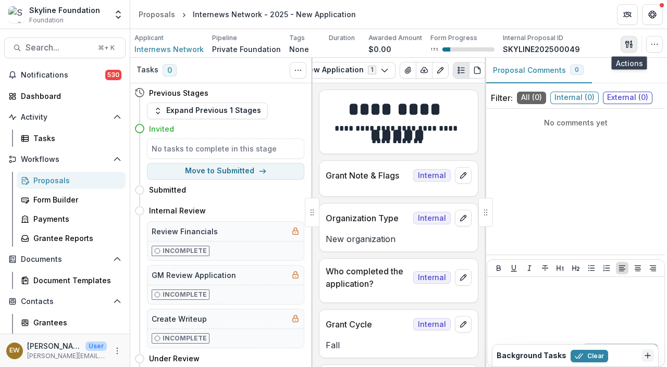
click at [627, 43] on icon "button" at bounding box center [629, 44] width 8 height 8
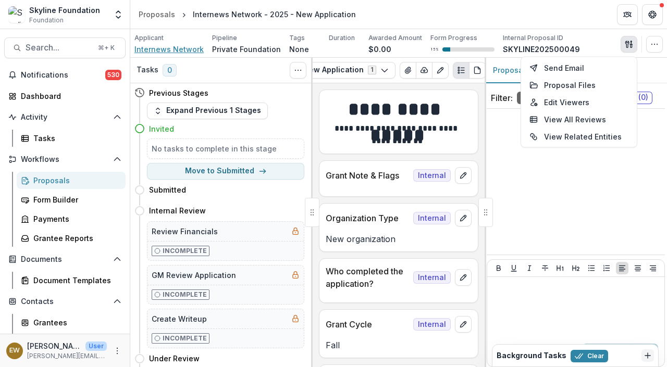
click at [169, 45] on span "Internews Network" at bounding box center [168, 49] width 69 height 11
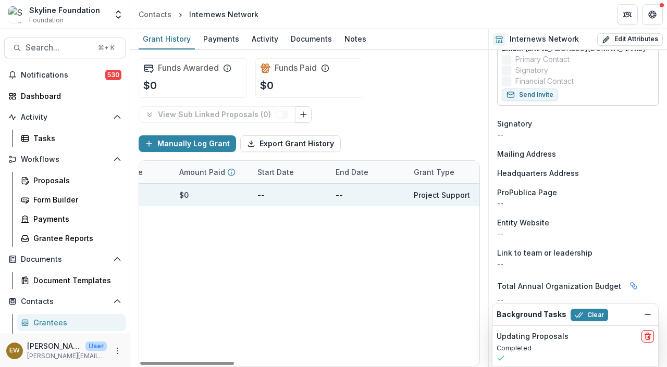
scroll to position [0, 837]
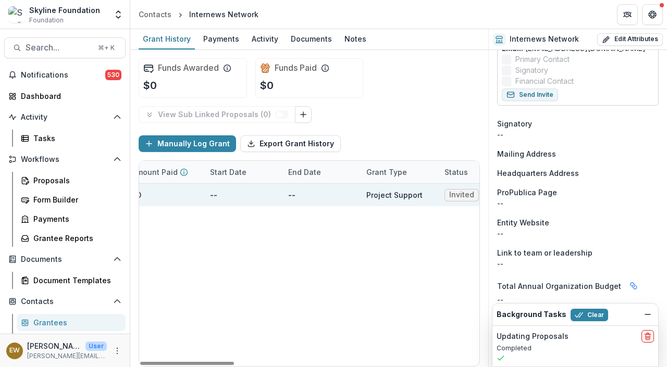
click at [453, 193] on span "Invited" at bounding box center [461, 195] width 25 height 9
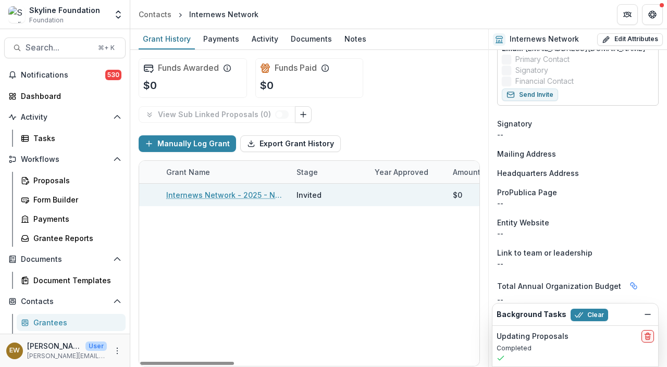
scroll to position [0, 0]
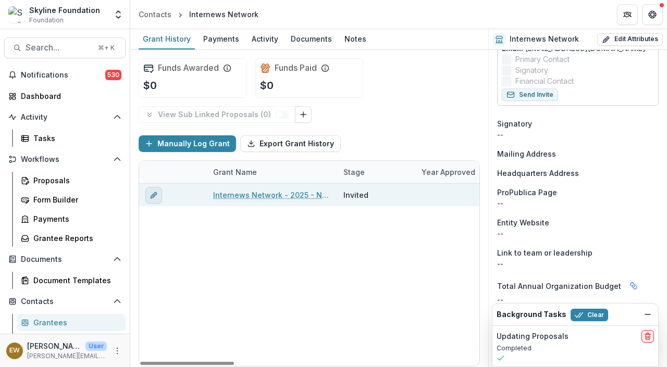
click at [153, 195] on line "edit" at bounding box center [154, 195] width 2 height 2
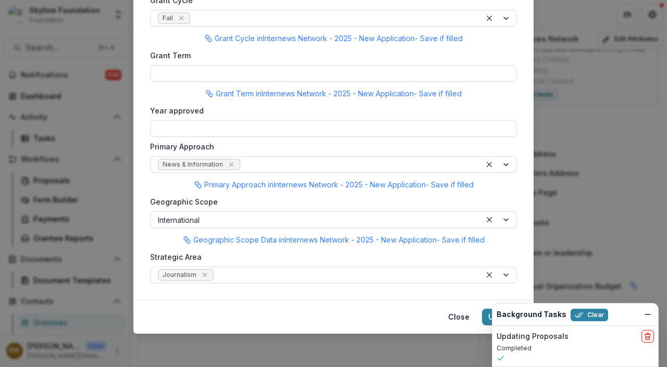
scroll to position [752, 0]
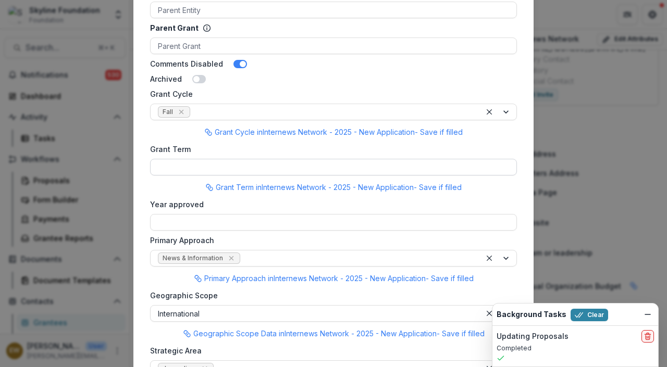
click at [224, 172] on input "Grant Term" at bounding box center [333, 167] width 367 height 17
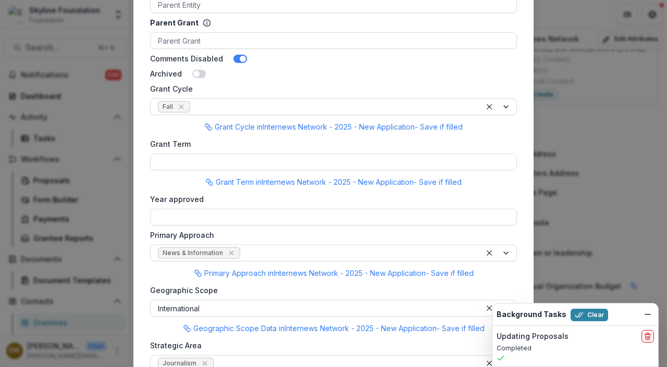
scroll to position [846, 0]
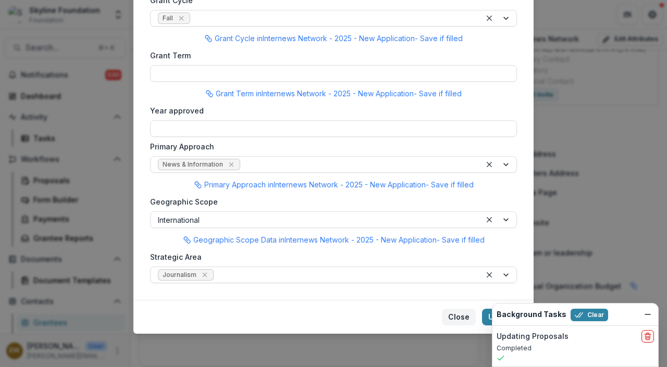
click at [459, 317] on button "Close" at bounding box center [459, 317] width 34 height 17
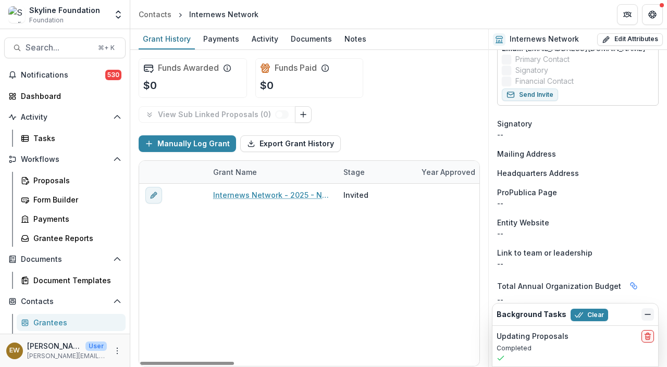
click at [650, 312] on icon "Dismiss" at bounding box center [647, 315] width 8 height 8
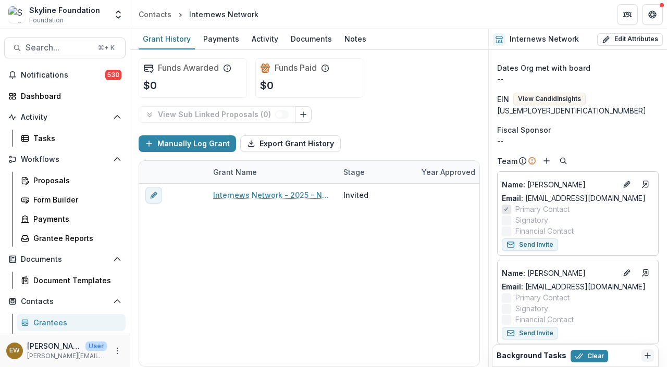
scroll to position [208, 0]
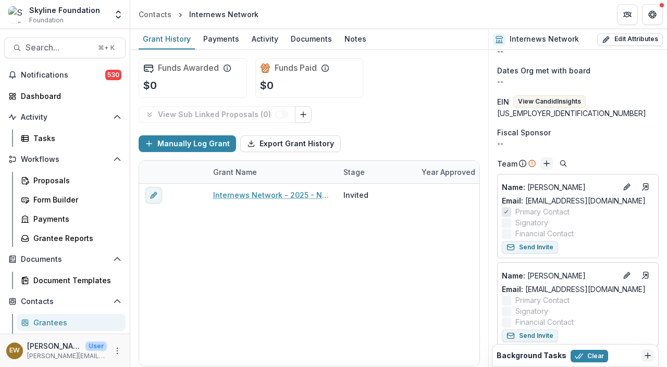
click at [551, 165] on button "Add" at bounding box center [546, 163] width 13 height 13
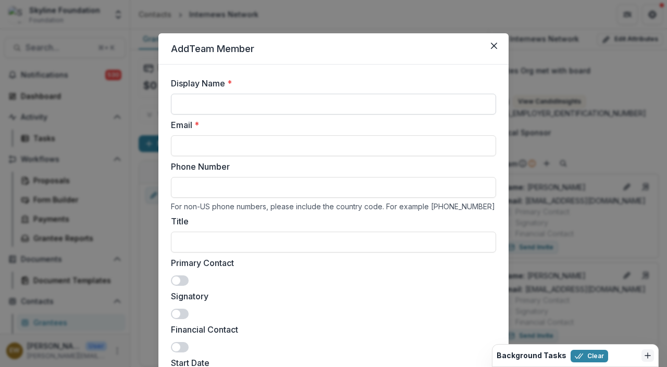
click at [341, 105] on input "Display Name *" at bounding box center [333, 104] width 325 height 21
type input "*****"
click at [182, 159] on div "Email * Phone Number For non-US phone numbers, please include the country code.…" at bounding box center [333, 294] width 325 height 351
click at [187, 149] on input "Email *" at bounding box center [333, 145] width 325 height 21
type input "**********"
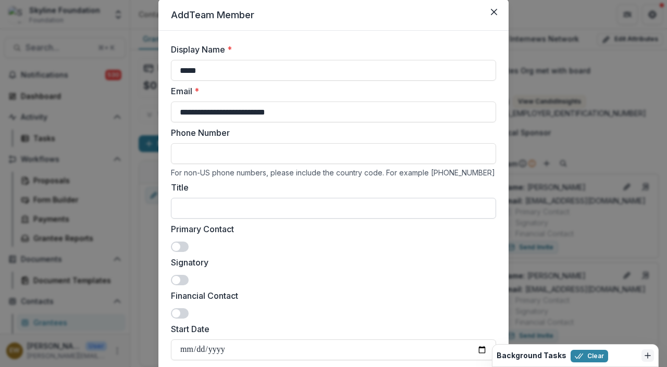
scroll to position [215, 0]
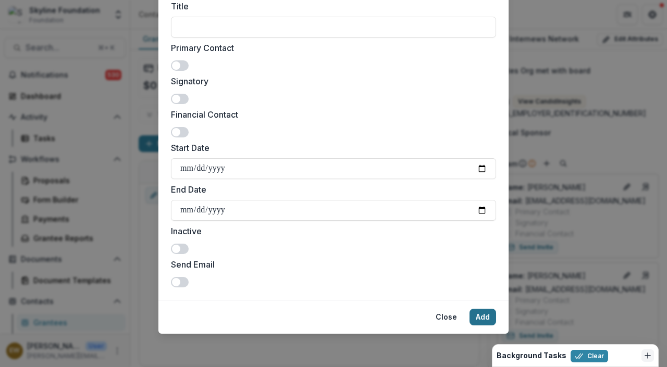
click at [481, 320] on button "Add" at bounding box center [482, 317] width 27 height 17
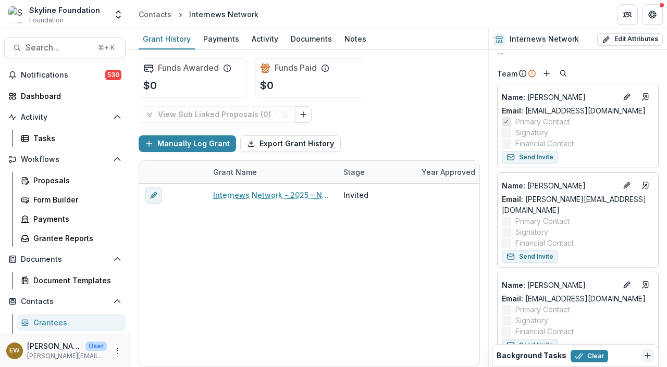
scroll to position [335, 0]
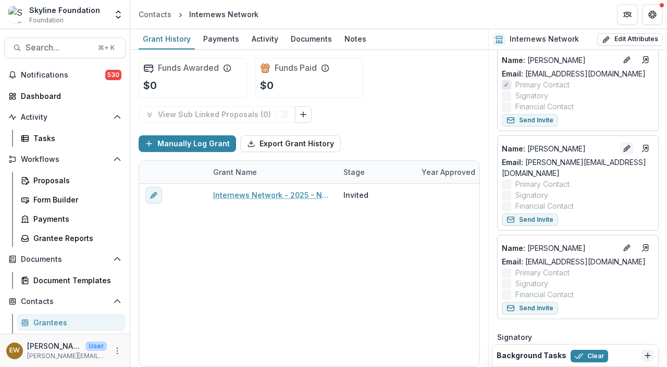
click at [625, 147] on icon "Edit" at bounding box center [627, 148] width 8 height 8
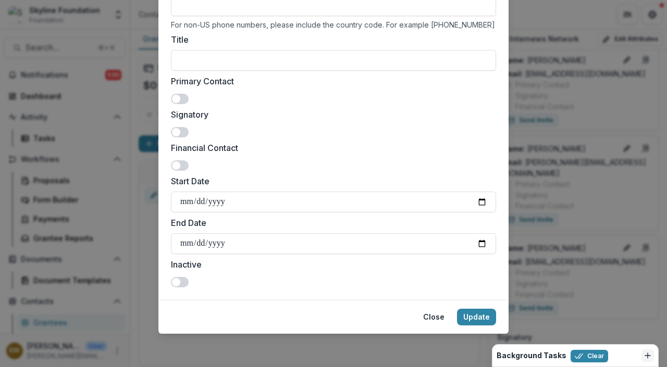
scroll to position [0, 0]
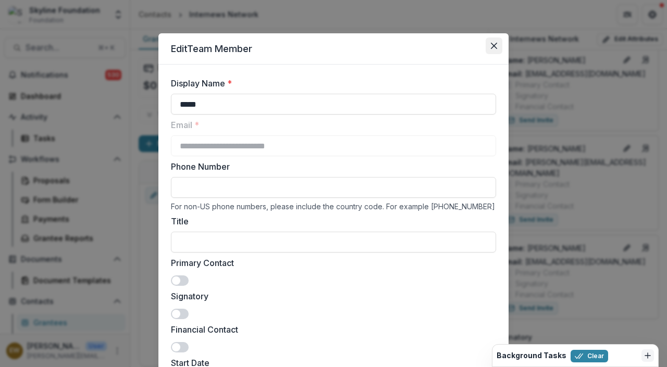
click at [495, 44] on button "Close" at bounding box center [494, 46] width 17 height 17
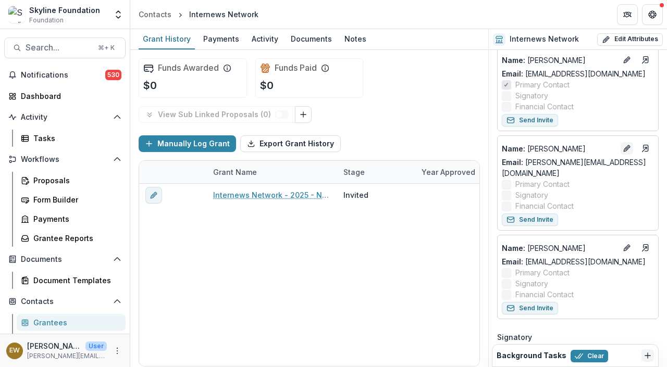
click at [623, 148] on icon "Edit" at bounding box center [627, 148] width 8 height 8
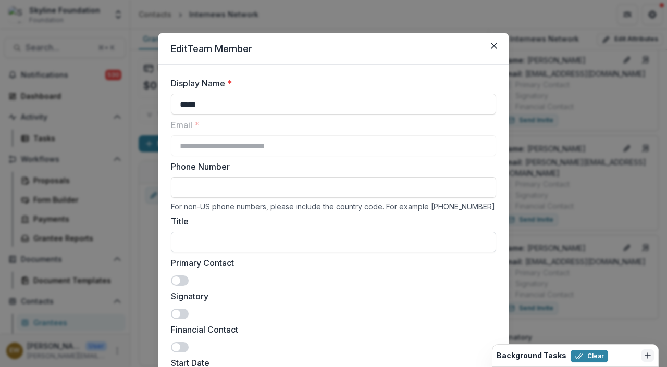
scroll to position [182, 0]
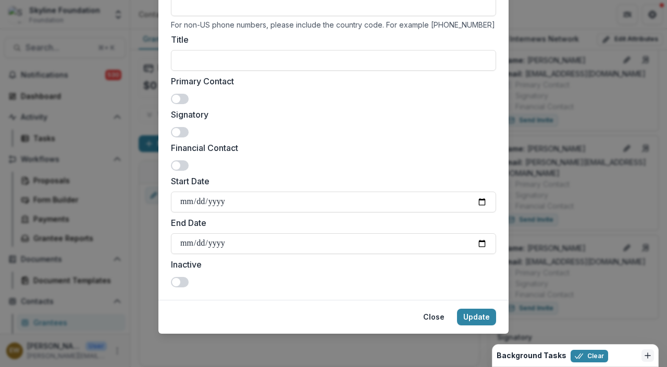
click at [178, 276] on div "Inactive" at bounding box center [333, 272] width 325 height 29
click at [178, 282] on span at bounding box center [176, 282] width 8 height 8
click at [473, 320] on button "Update" at bounding box center [476, 317] width 39 height 17
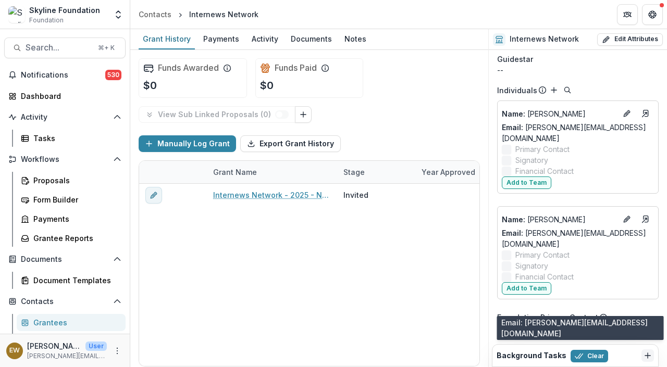
scroll to position [1034, 0]
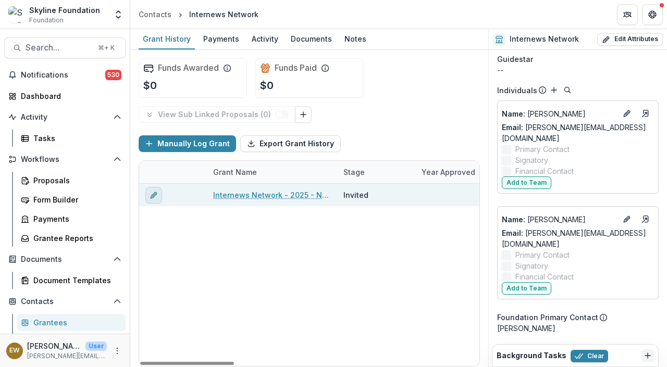
click at [152, 198] on icon "edit" at bounding box center [154, 195] width 8 height 8
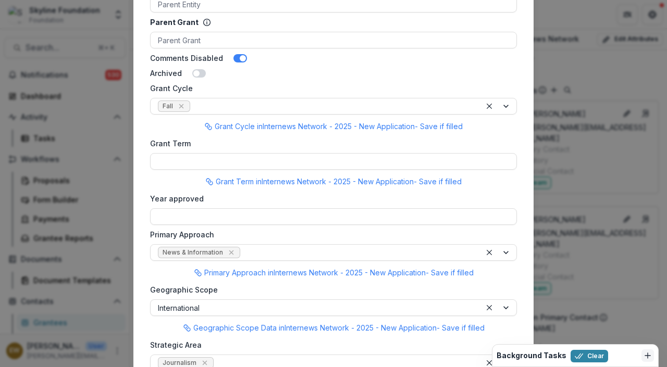
scroll to position [664, 0]
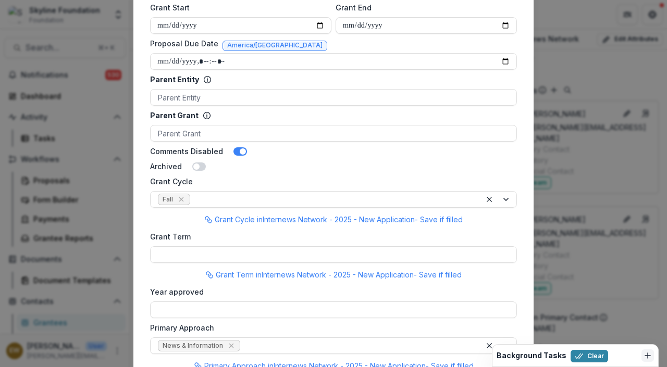
click at [234, 149] on span at bounding box center [240, 151] width 14 height 8
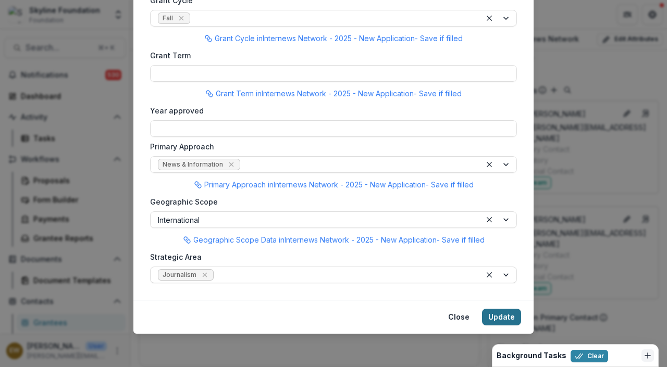
click at [503, 319] on button "Update" at bounding box center [501, 317] width 39 height 17
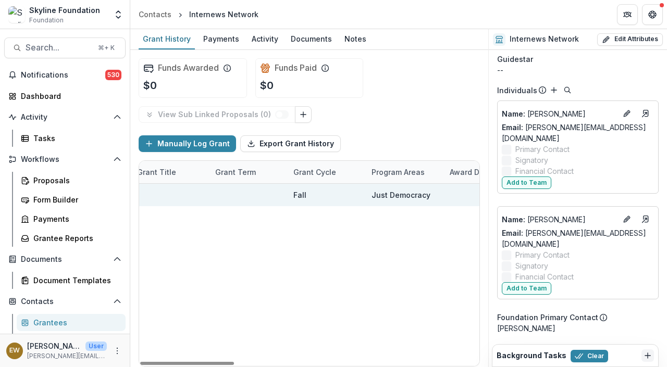
scroll to position [0, 877]
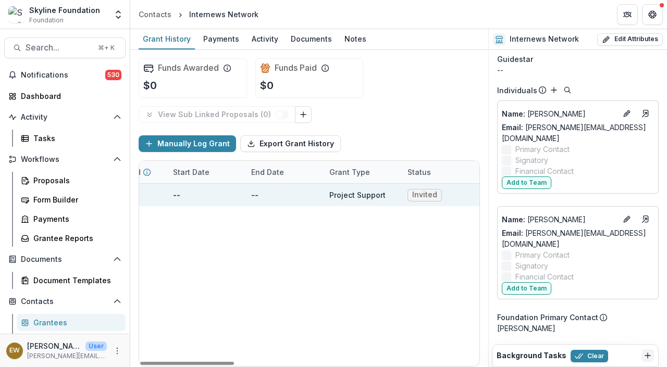
click at [429, 194] on span "Invited" at bounding box center [424, 195] width 25 height 9
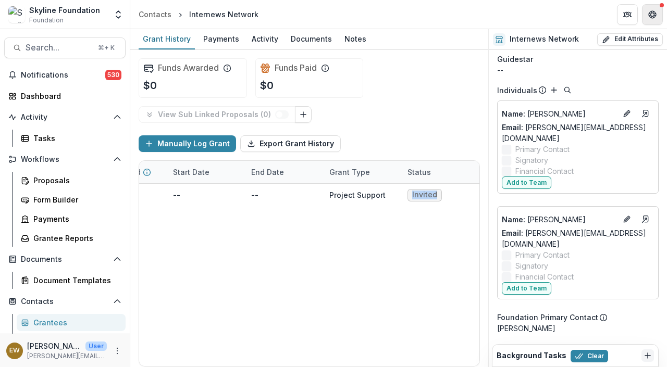
click at [650, 16] on icon "Get Help" at bounding box center [652, 14] width 8 height 8
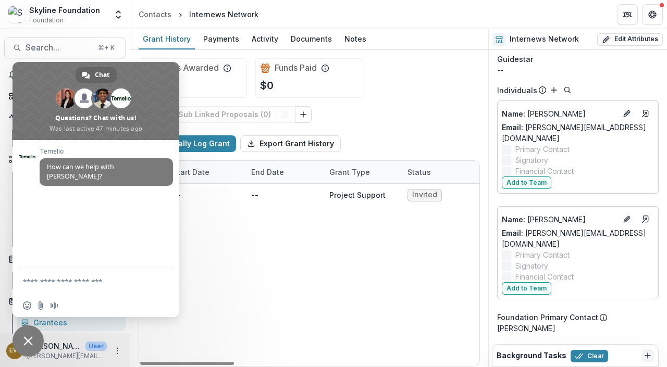
click at [26, 339] on span "Close chat" at bounding box center [27, 341] width 9 height 9
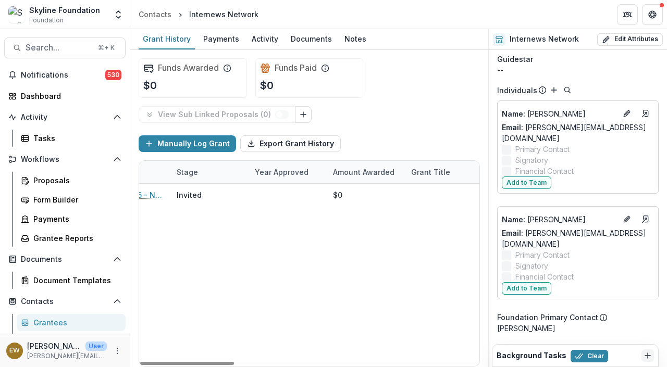
scroll to position [0, 83]
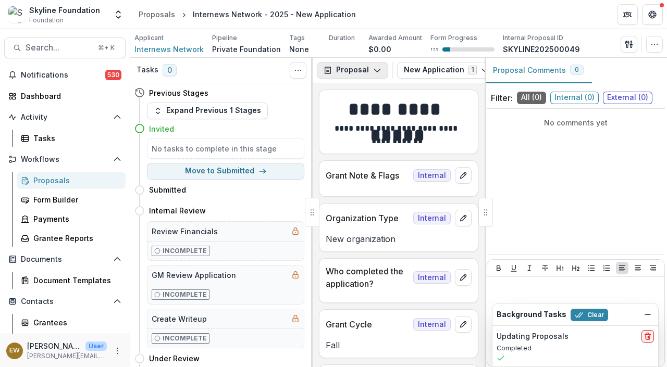
click at [379, 71] on icon "button" at bounding box center [377, 70] width 8 height 8
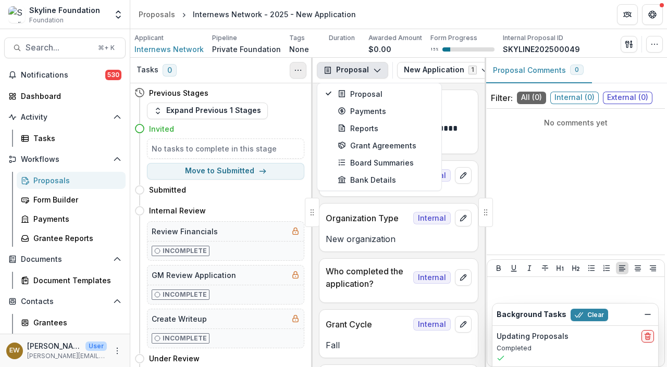
click at [296, 75] on button "Toggle View Cancelled Tasks" at bounding box center [298, 70] width 17 height 17
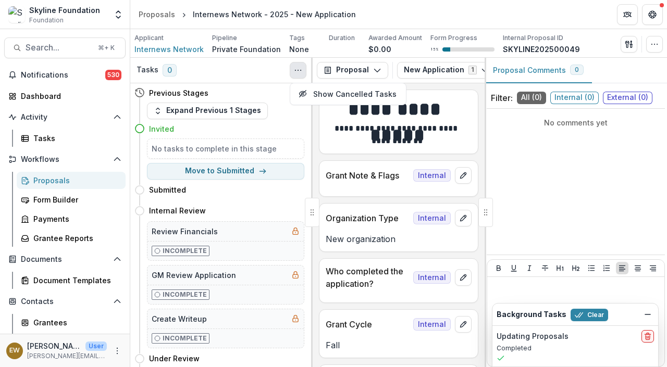
click at [165, 74] on span "0" at bounding box center [170, 70] width 14 height 13
click at [295, 68] on icon "Toggle View Cancelled Tasks" at bounding box center [298, 70] width 8 height 8
click at [254, 127] on div "Invited" at bounding box center [226, 128] width 155 height 11
click at [617, 101] on span "External ( 0 )" at bounding box center [627, 98] width 49 height 13
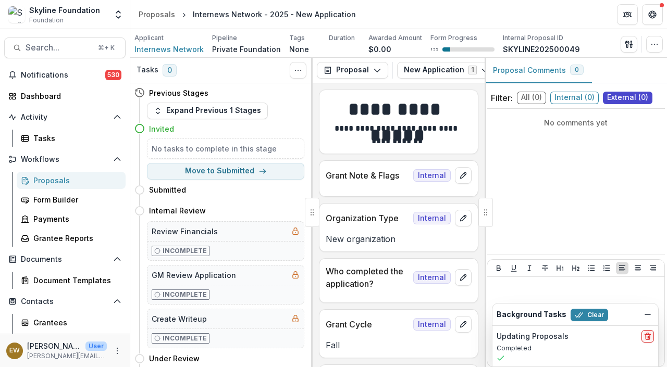
click at [570, 71] on span "0" at bounding box center [577, 70] width 14 height 10
click at [664, 48] on div "Applicant Internews Network Pipeline Private Foundation Tags None All tags Dura…" at bounding box center [398, 43] width 537 height 29
click at [657, 47] on icon "button" at bounding box center [654, 44] width 8 height 8
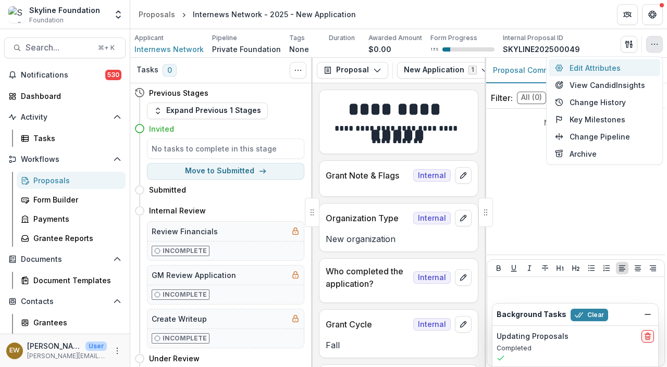
click at [611, 65] on button "Edit Attributes" at bounding box center [604, 67] width 111 height 17
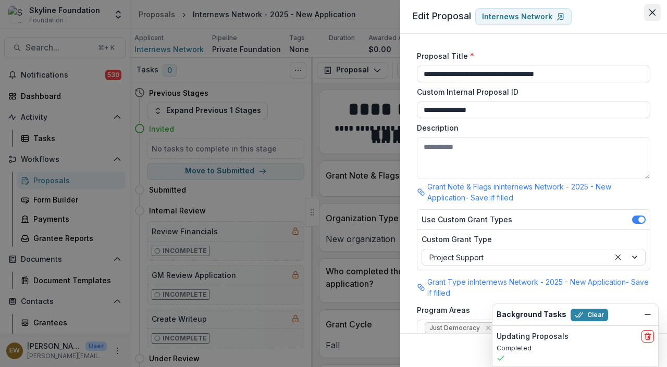
click at [652, 15] on icon "Close" at bounding box center [652, 12] width 6 height 6
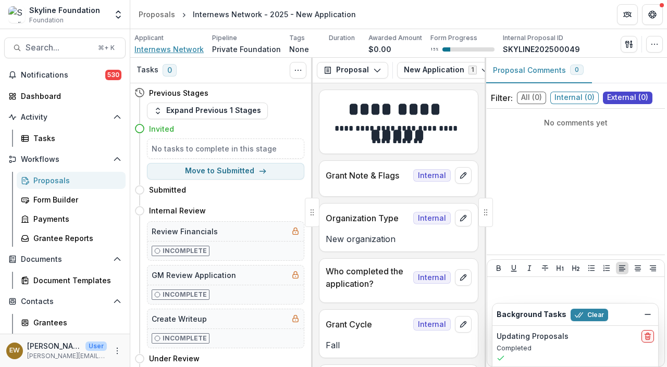
click at [177, 51] on span "Internews Network" at bounding box center [168, 49] width 69 height 11
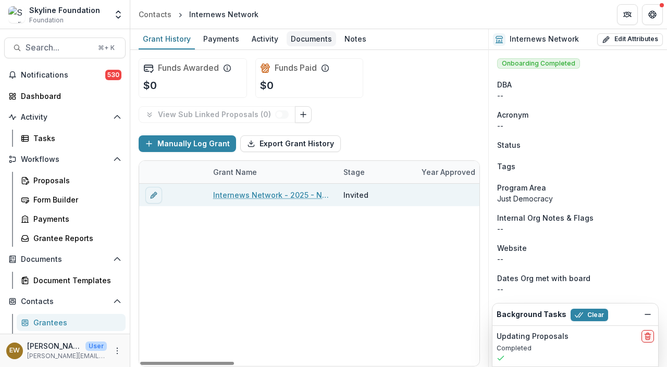
click at [291, 35] on div "Documents" at bounding box center [311, 38] width 49 height 15
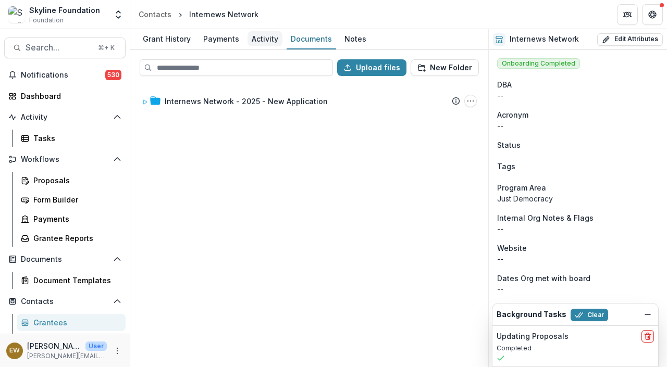
click at [267, 38] on div "Activity" at bounding box center [264, 38] width 35 height 15
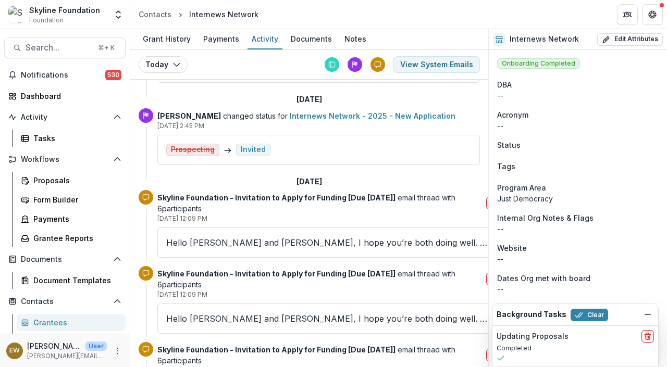
scroll to position [61, 0]
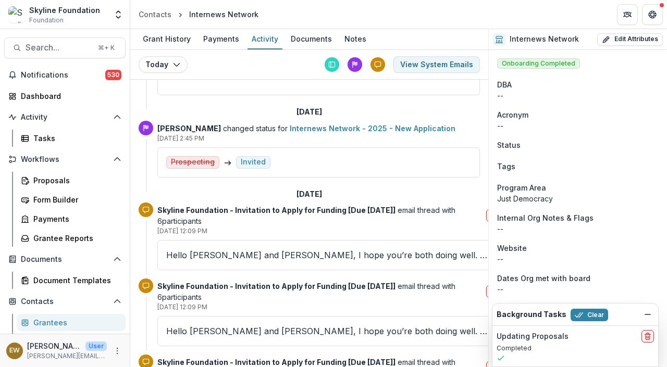
click at [249, 160] on div "Invited" at bounding box center [253, 162] width 25 height 9
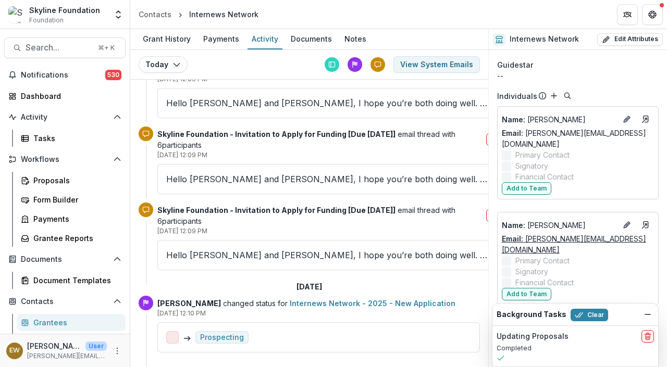
scroll to position [1108, 0]
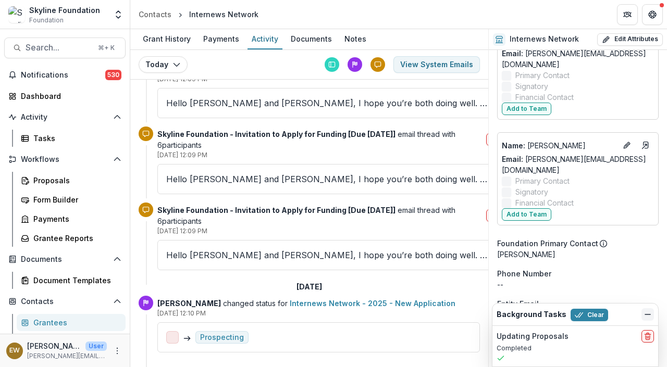
click at [651, 314] on icon "Dismiss" at bounding box center [647, 315] width 8 height 8
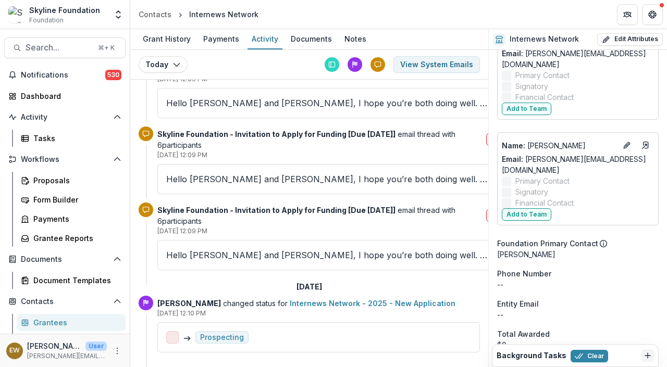
scroll to position [0, 0]
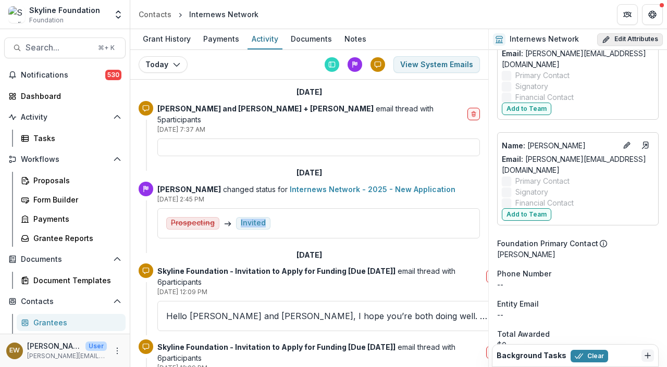
click at [650, 37] on button "Edit Attributes" at bounding box center [630, 39] width 66 height 13
select select
select select "**********"
select select
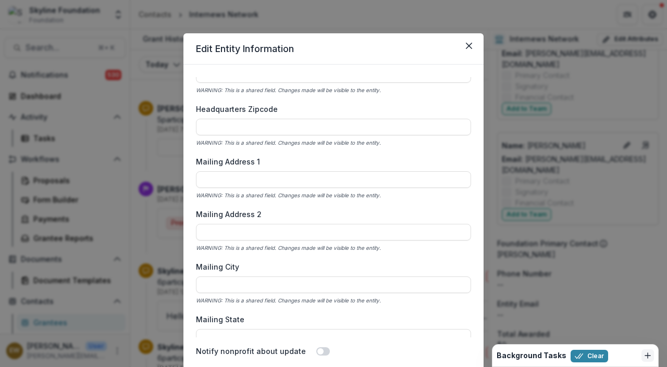
scroll to position [1136, 0]
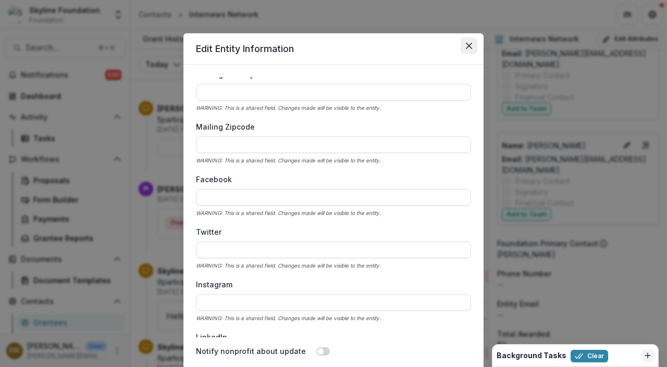
click at [473, 42] on button "Close" at bounding box center [469, 46] width 17 height 17
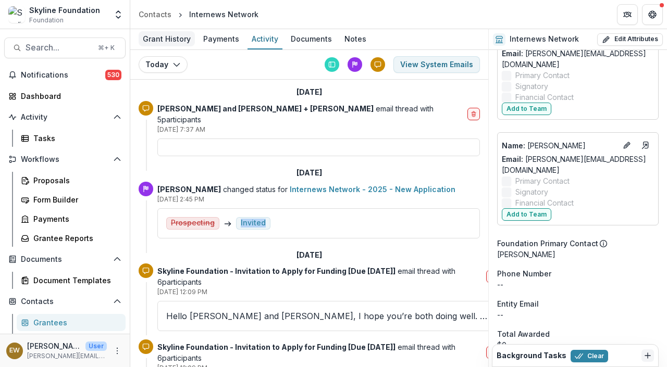
click at [166, 35] on div "Grant History" at bounding box center [167, 38] width 56 height 15
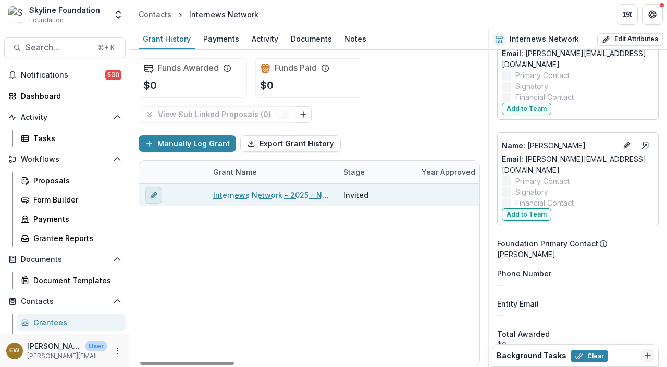
click at [156, 197] on icon "edit" at bounding box center [154, 195] width 8 height 8
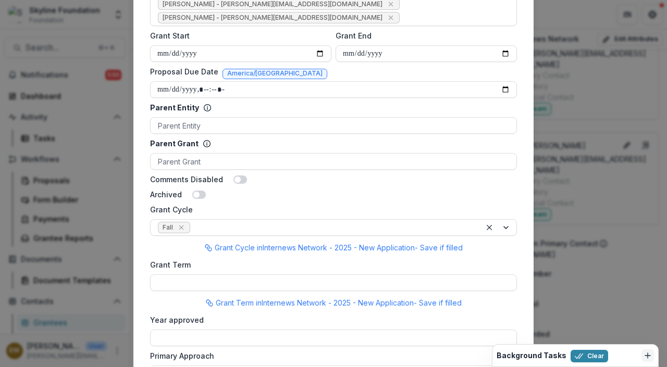
scroll to position [846, 0]
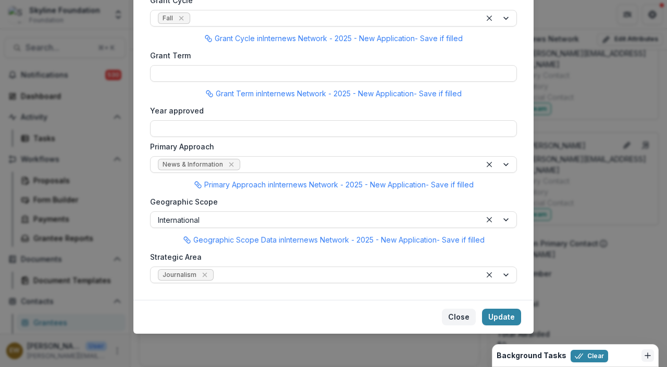
click at [450, 313] on button "Close" at bounding box center [459, 317] width 34 height 17
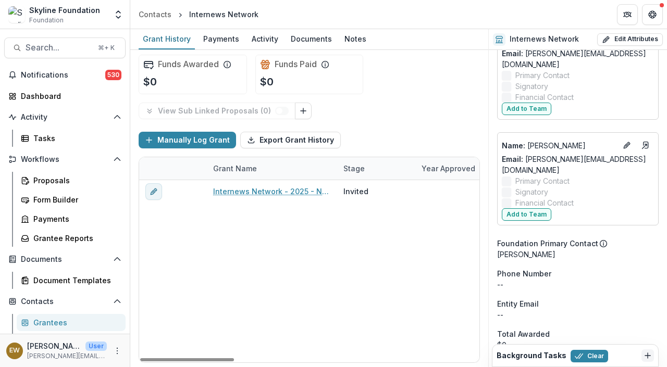
scroll to position [0, 0]
